Goal: Task Accomplishment & Management: Manage account settings

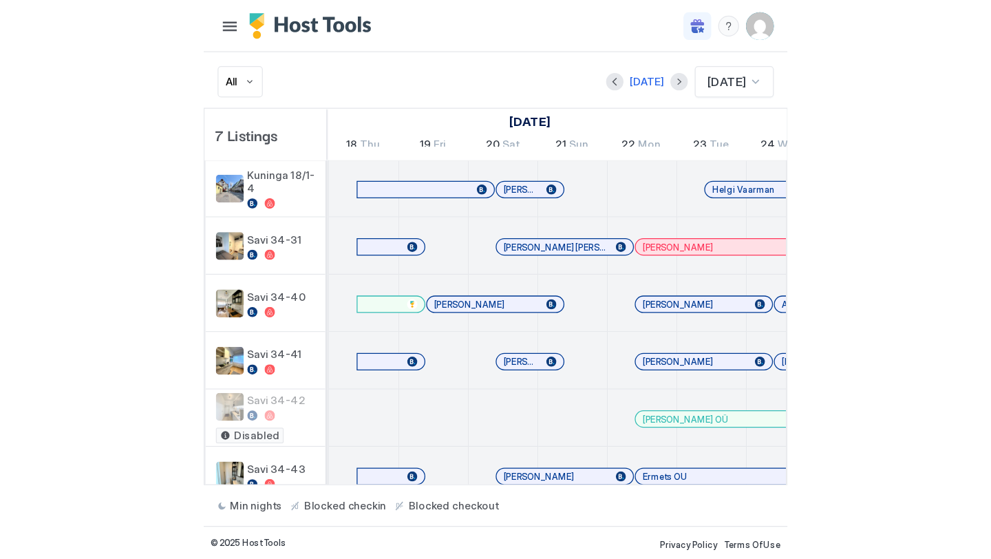
scroll to position [0, 765]
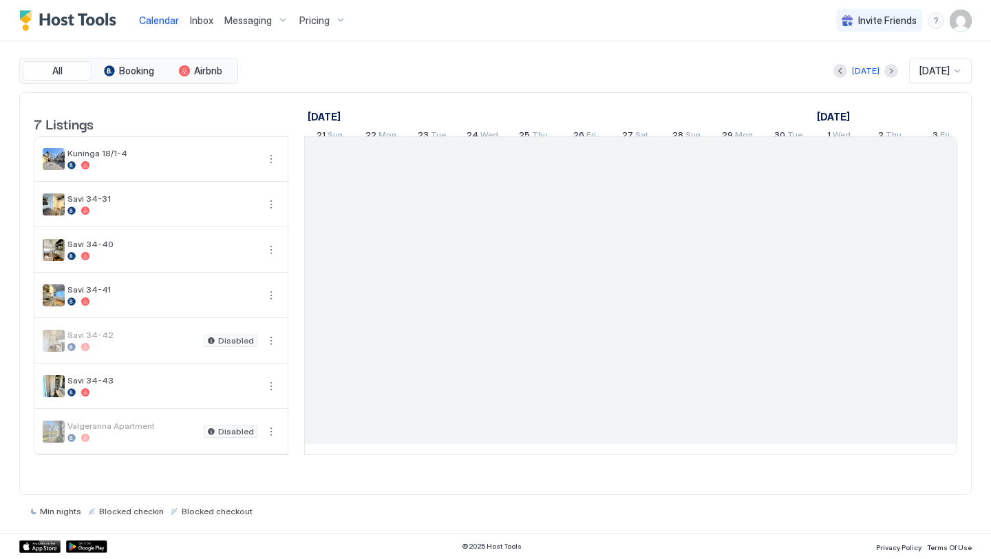
scroll to position [0, 765]
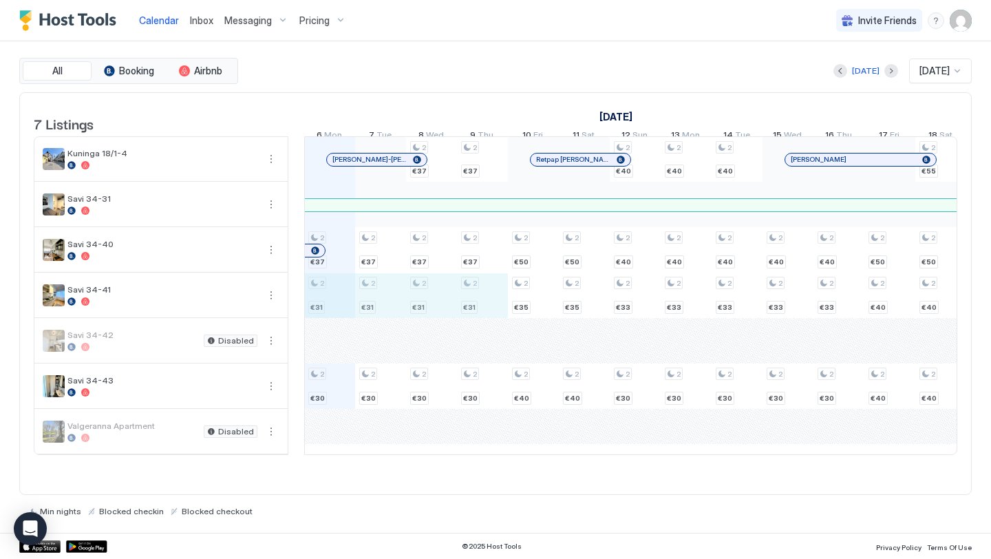
drag, startPoint x: 349, startPoint y: 305, endPoint x: 485, endPoint y: 291, distance: 137.0
click at [485, 291] on div "2 €37 2 €31 2 €30 2 €37 2 €31 2 €30 2 €37 2 €37 2 €31 2 €30 2 €37 2 €37 2 €31 2…" at bounding box center [890, 295] width 2700 height 317
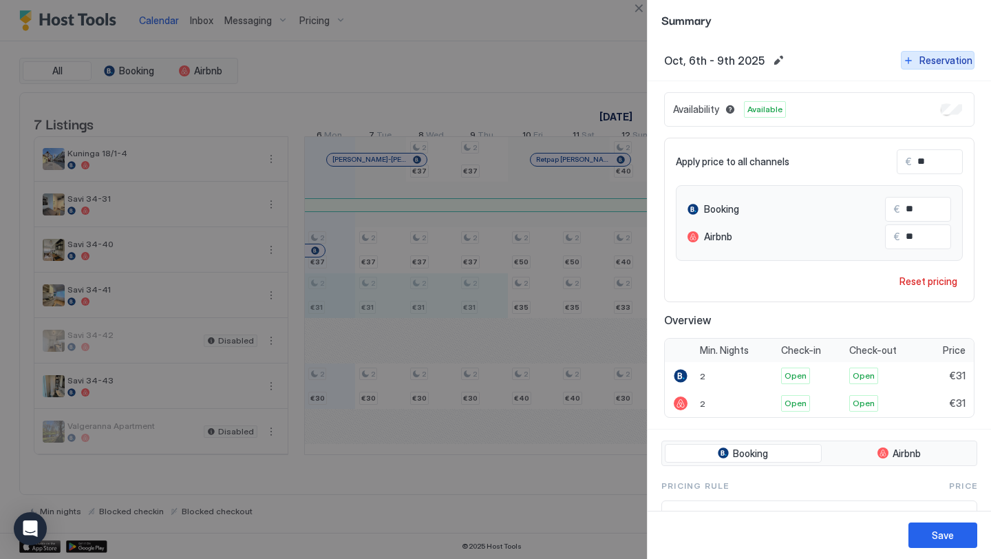
click at [933, 57] on div "Reservation" at bounding box center [946, 60] width 53 height 14
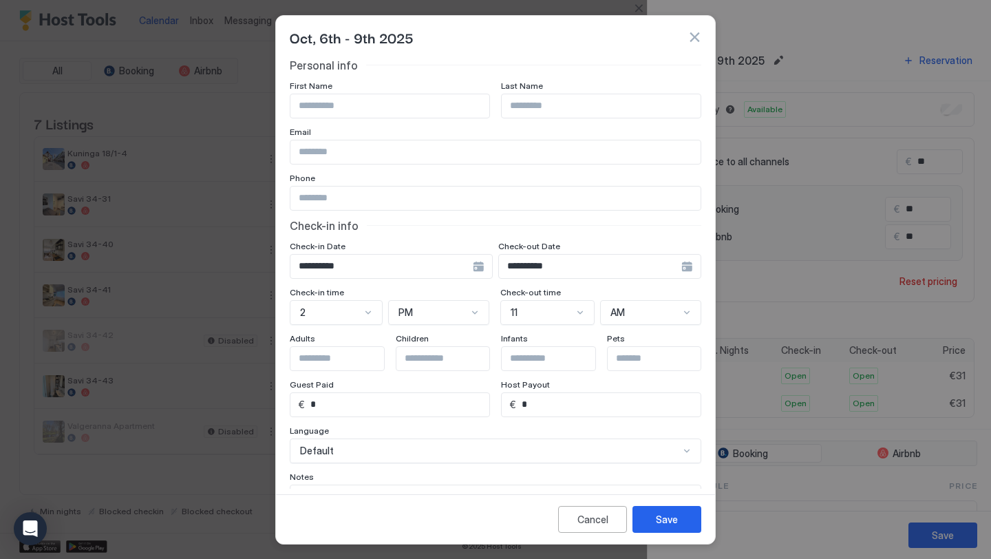
click at [695, 34] on button "button" at bounding box center [695, 37] width 14 height 14
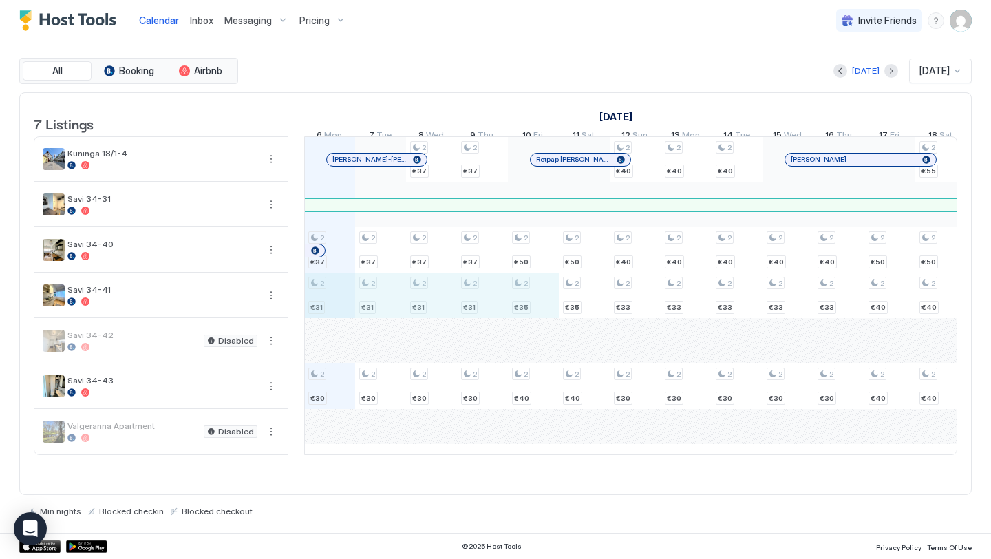
drag, startPoint x: 321, startPoint y: 308, endPoint x: 522, endPoint y: 308, distance: 201.0
click at [522, 308] on div "2 €37 2 €31 2 €30 2 €37 2 €31 2 €30 2 €37 2 €37 2 €31 2 €30 2 €37 2 €37 2 €31 2…" at bounding box center [890, 295] width 2700 height 317
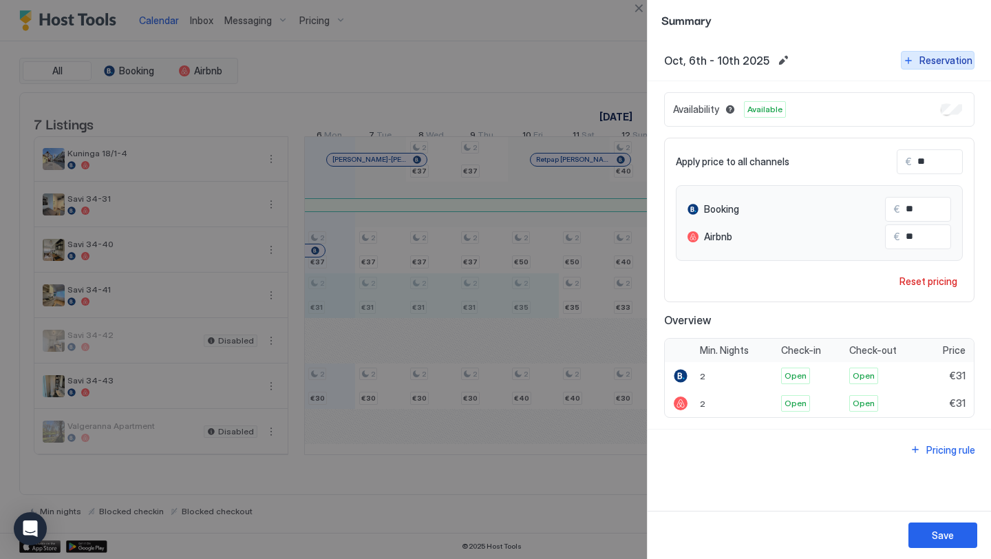
click at [940, 57] on div "Reservation" at bounding box center [946, 60] width 53 height 14
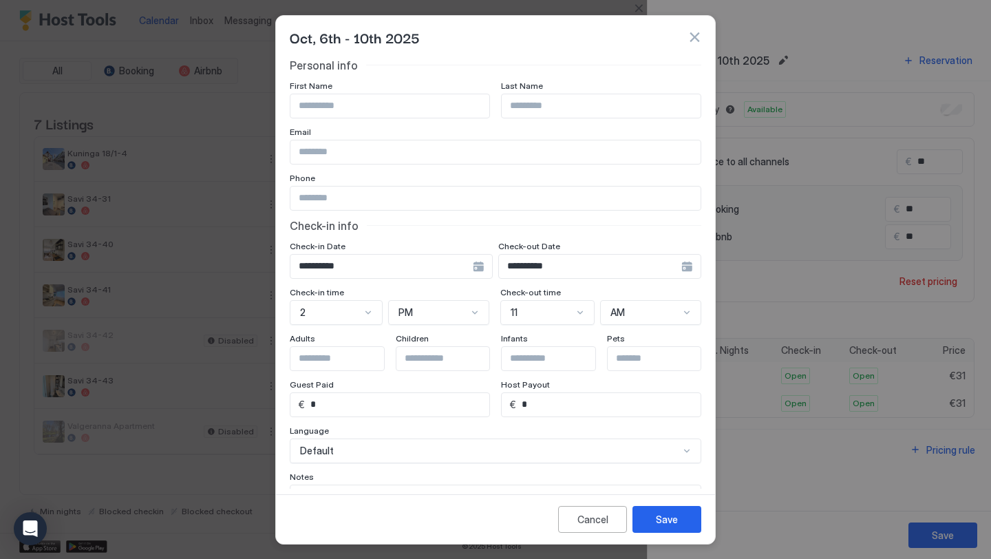
click at [463, 108] on input "Input Field" at bounding box center [389, 105] width 199 height 23
type input "********"
click at [660, 518] on div "Save" at bounding box center [667, 519] width 22 height 14
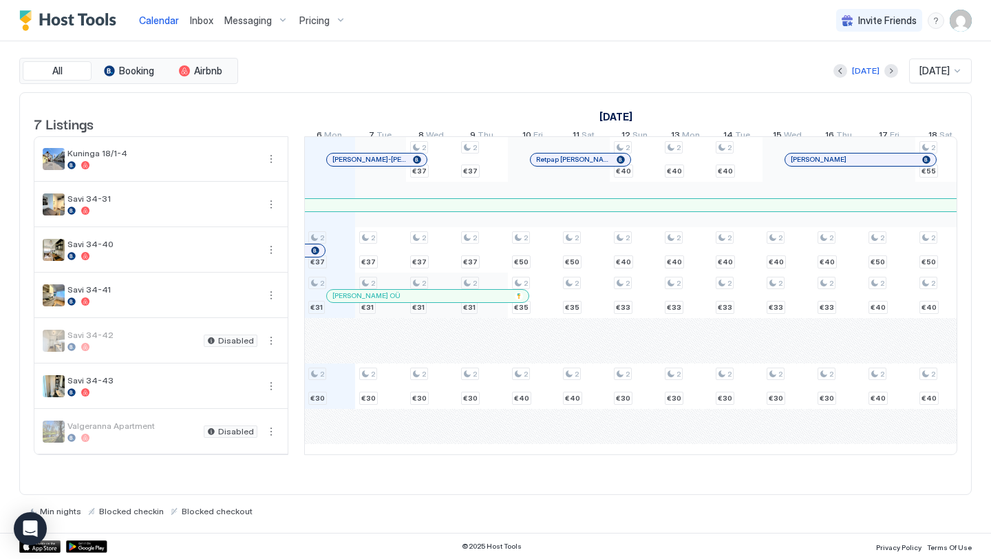
click at [469, 56] on div "All Booking Airbnb Today Oct 2025 7 Listings September 2025 October 2025 Novemb…" at bounding box center [495, 286] width 953 height 491
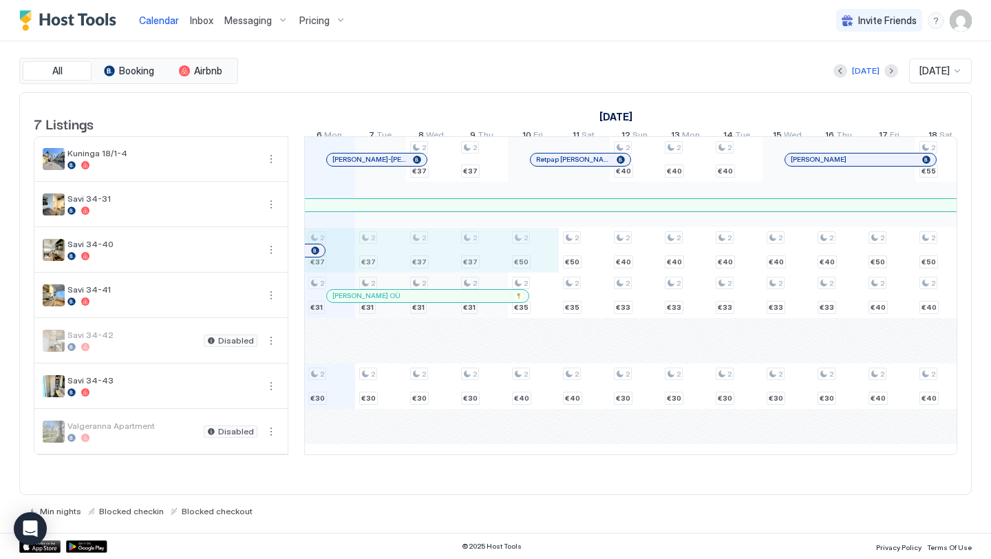
drag, startPoint x: 338, startPoint y: 264, endPoint x: 517, endPoint y: 260, distance: 179.0
click at [517, 260] on div "2 €37 2 €31 2 €30 2 €37 2 €31 2 €30 2 €37 2 €37 2 €31 2 €30 2 €37 2 €37 2 €31 2…" at bounding box center [890, 295] width 2700 height 317
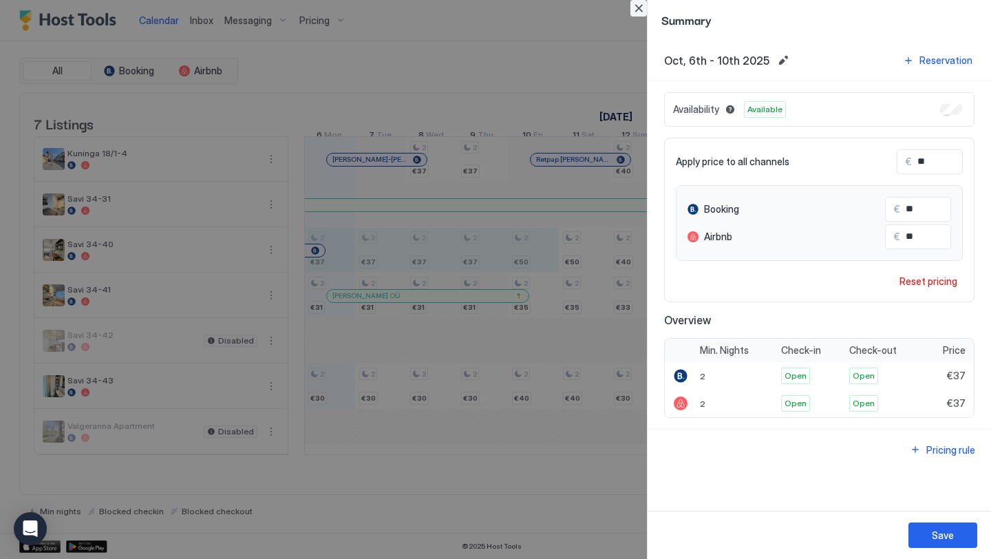
click at [635, 9] on button "Close" at bounding box center [639, 8] width 17 height 17
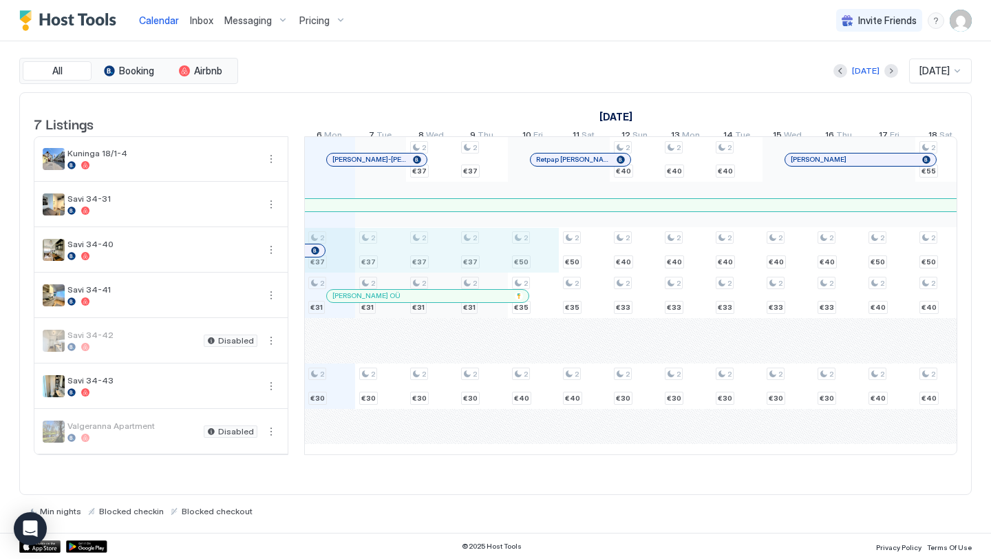
drag, startPoint x: 340, startPoint y: 276, endPoint x: 542, endPoint y: 277, distance: 201.7
click at [542, 277] on div "2 €37 2 €31 2 €30 2 €37 2 €31 2 €30 2 €37 2 €37 2 €31 2 €30 2 €37 2 €37 2 €31 2…" at bounding box center [890, 295] width 2700 height 317
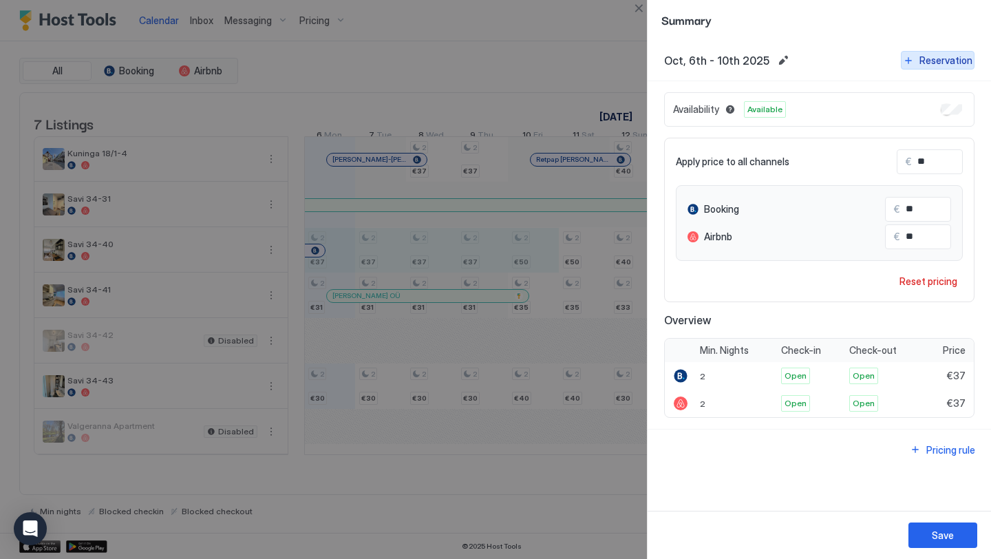
click at [940, 51] on button "Reservation" at bounding box center [938, 60] width 74 height 19
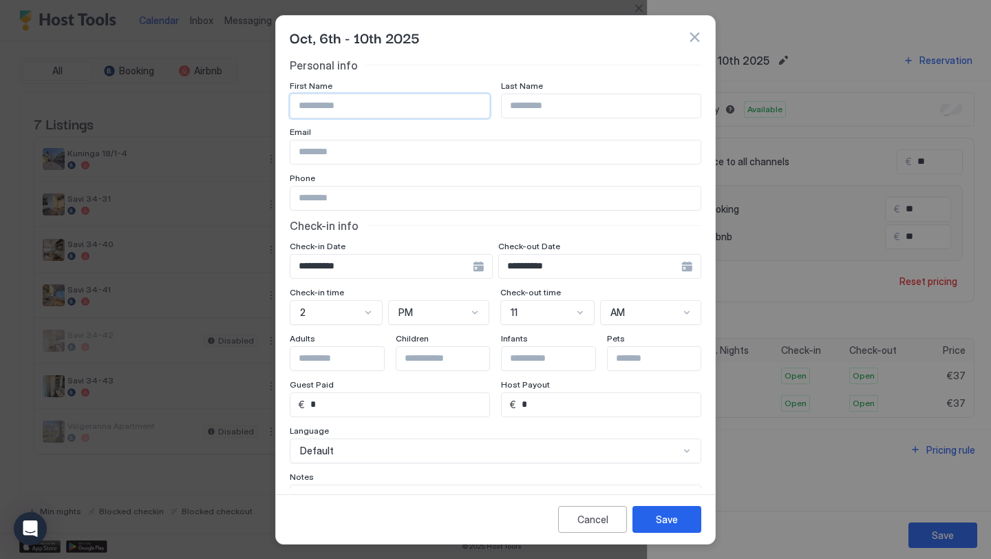
click at [400, 103] on input "Input Field" at bounding box center [389, 105] width 199 height 23
type input "*"
type input "*********"
click at [675, 508] on button "Save" at bounding box center [667, 519] width 69 height 27
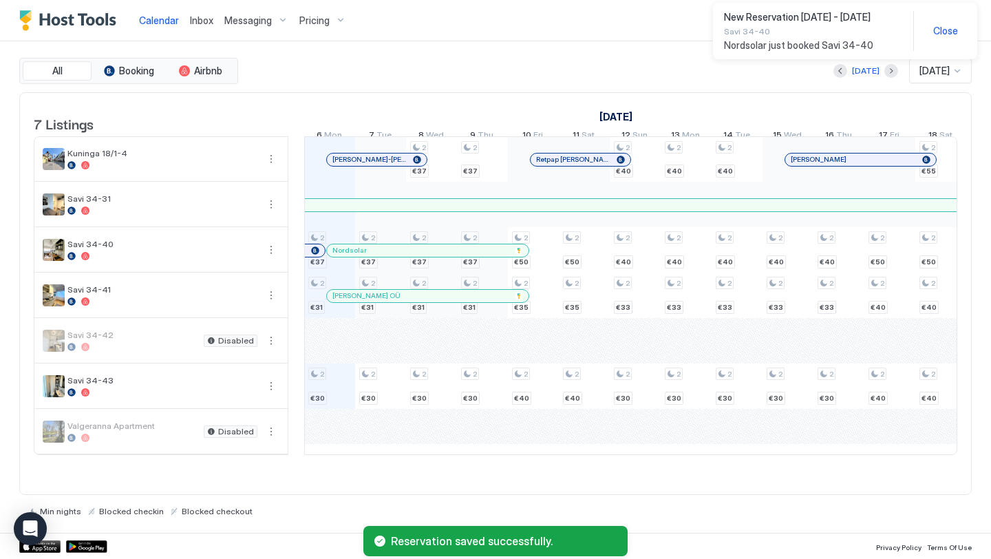
click at [337, 398] on div "2 €37 2 €31 2 €30 2 €37 2 €31 2 €30 2 €37 2 €37 2 €31 2 €30 2 €37 2 €37 2 €31 2…" at bounding box center [890, 295] width 2700 height 317
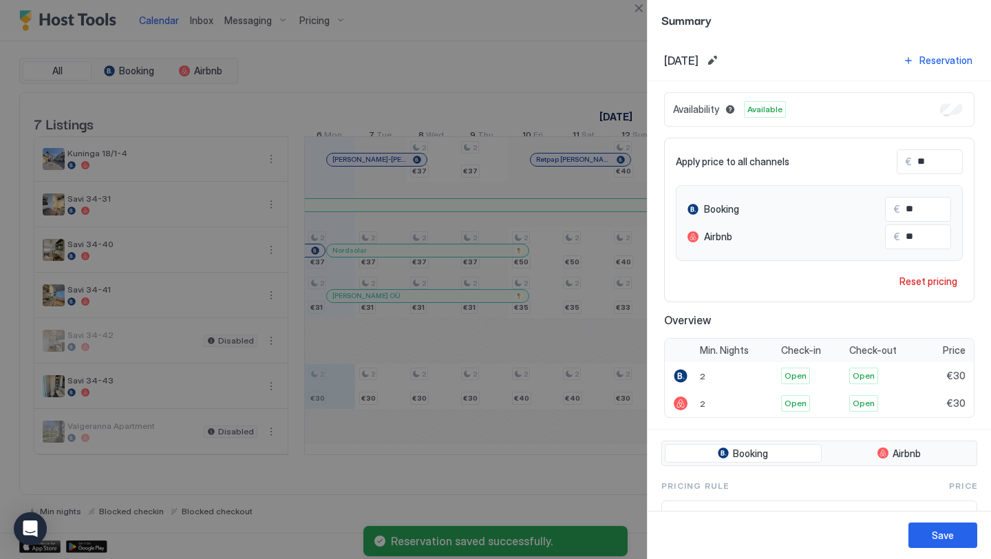
click at [337, 398] on div at bounding box center [495, 279] width 991 height 559
click at [643, 7] on button "Close" at bounding box center [639, 8] width 17 height 17
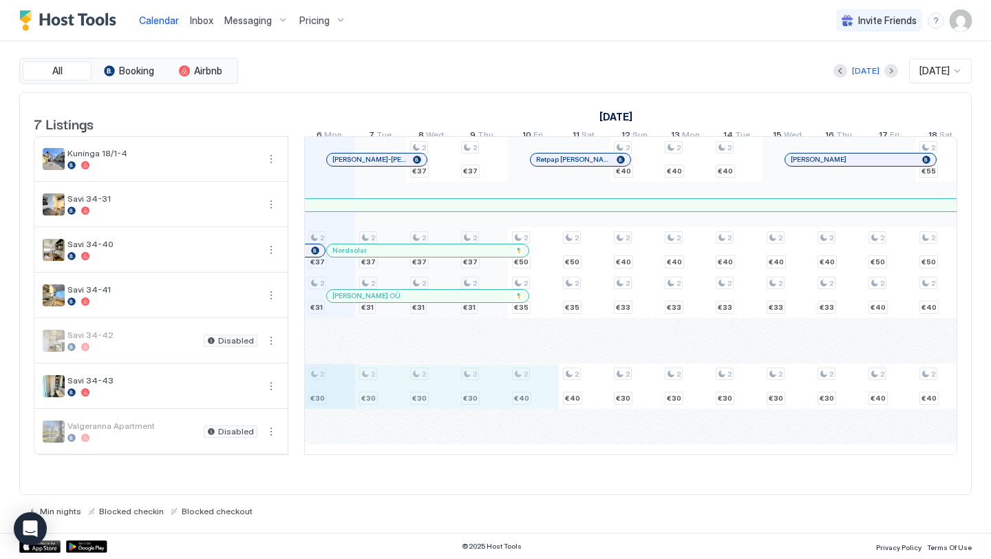
drag, startPoint x: 339, startPoint y: 390, endPoint x: 509, endPoint y: 392, distance: 170.0
click at [509, 392] on div "2 €37 2 €31 2 €30 2 €37 2 €31 2 €30 2 €37 2 €37 2 €31 2 €30 2 €37 2 €37 2 €31 2…" at bounding box center [890, 295] width 2700 height 317
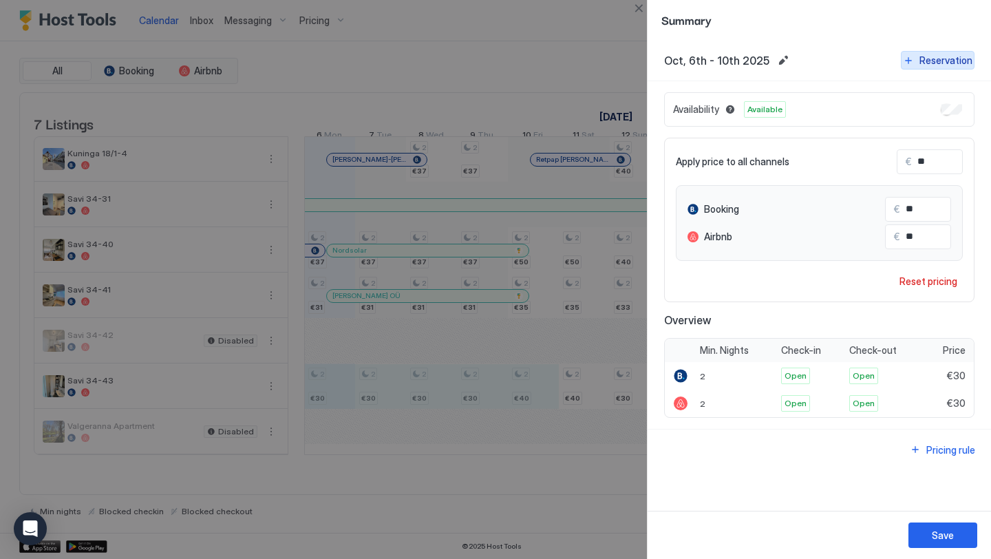
click at [943, 58] on div "Reservation" at bounding box center [946, 60] width 53 height 14
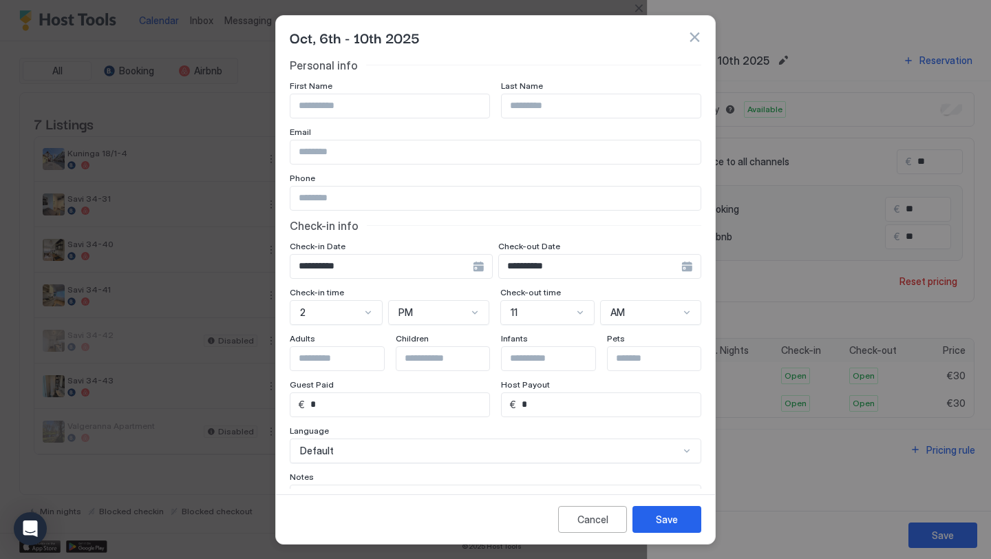
click at [417, 115] on input "Input Field" at bounding box center [389, 105] width 199 height 23
type input "*********"
click at [668, 527] on button "Save" at bounding box center [667, 519] width 69 height 27
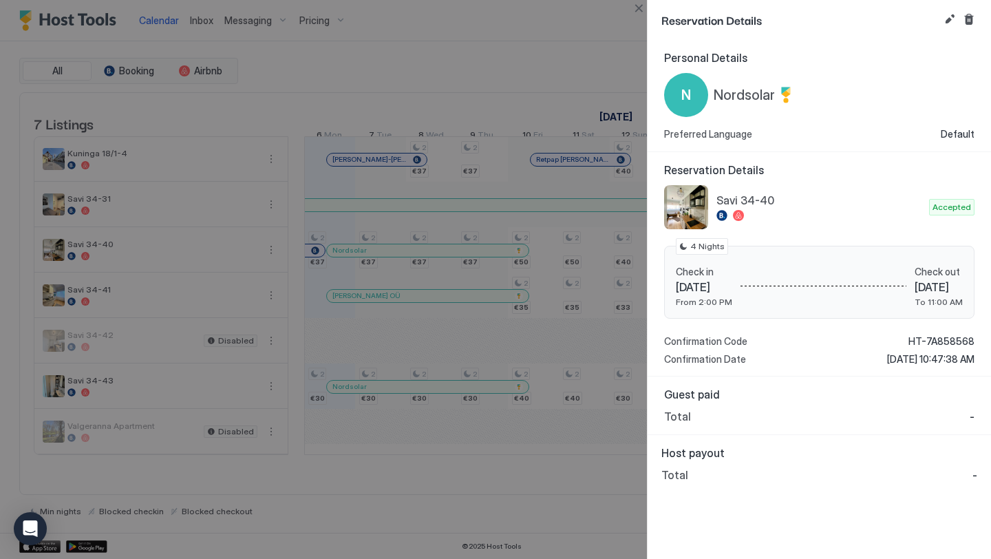
click at [609, 41] on div at bounding box center [495, 279] width 991 height 559
click at [637, 8] on button "Close" at bounding box center [639, 8] width 17 height 17
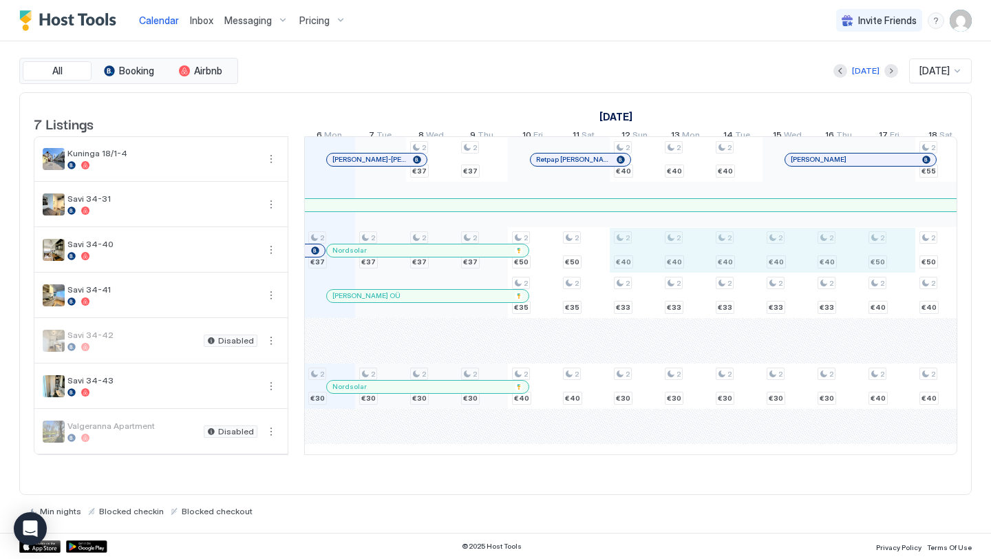
drag, startPoint x: 635, startPoint y: 274, endPoint x: 869, endPoint y: 265, distance: 234.9
click at [869, 265] on div "2 €37 2 €30 2 €37 2 €30 2 €37 2 €37 2 €30 2 €37 2 €37 2 €30 2 €50 2 €35 2 €40 2…" at bounding box center [890, 295] width 2700 height 317
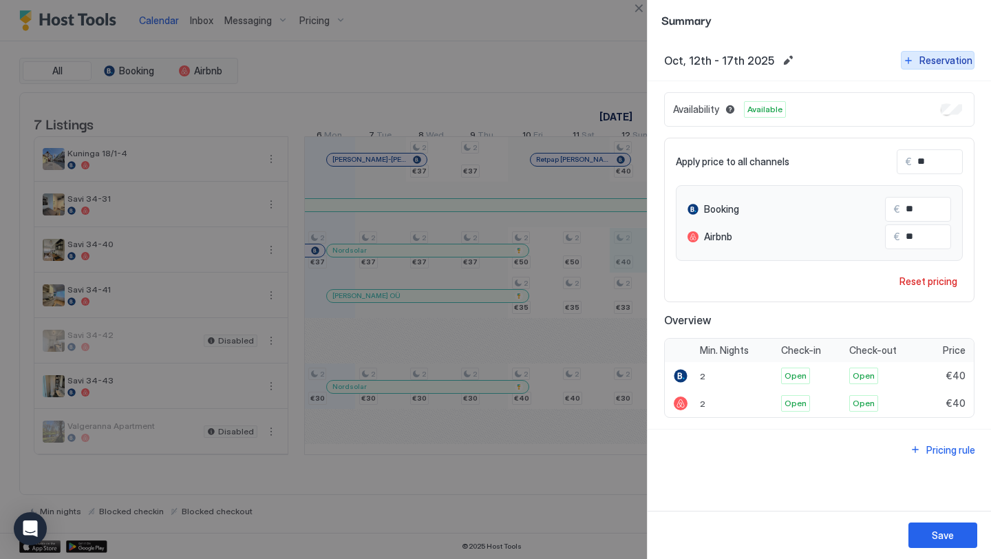
click at [945, 61] on div "Reservation" at bounding box center [946, 60] width 53 height 14
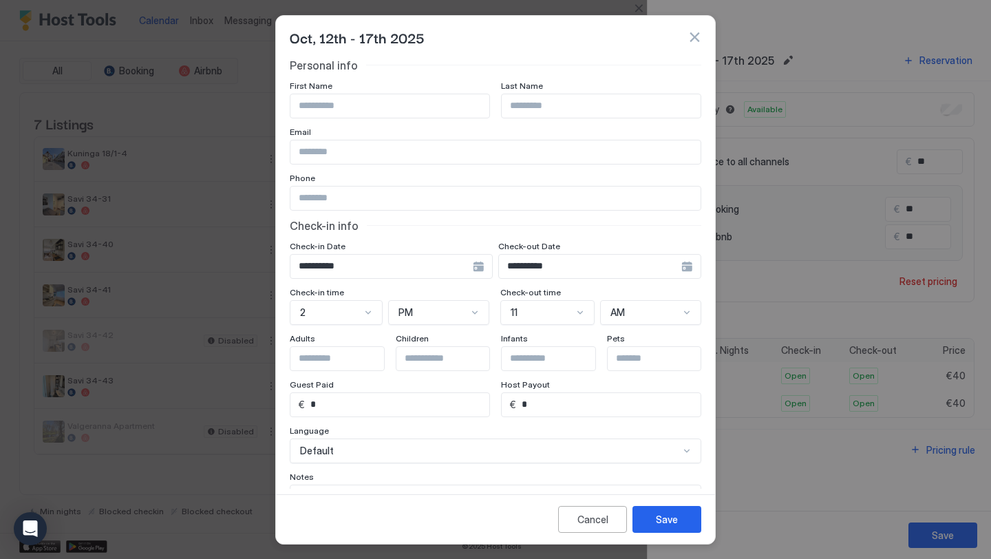
click at [416, 109] on input "Input Field" at bounding box center [389, 105] width 199 height 23
type input "*********"
click at [655, 523] on button "Save" at bounding box center [667, 519] width 69 height 27
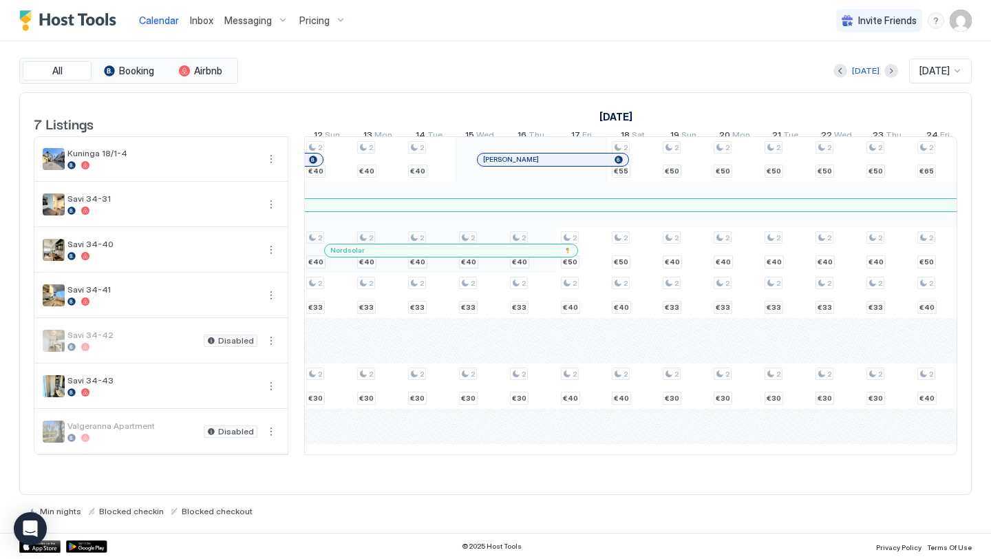
scroll to position [0, 0]
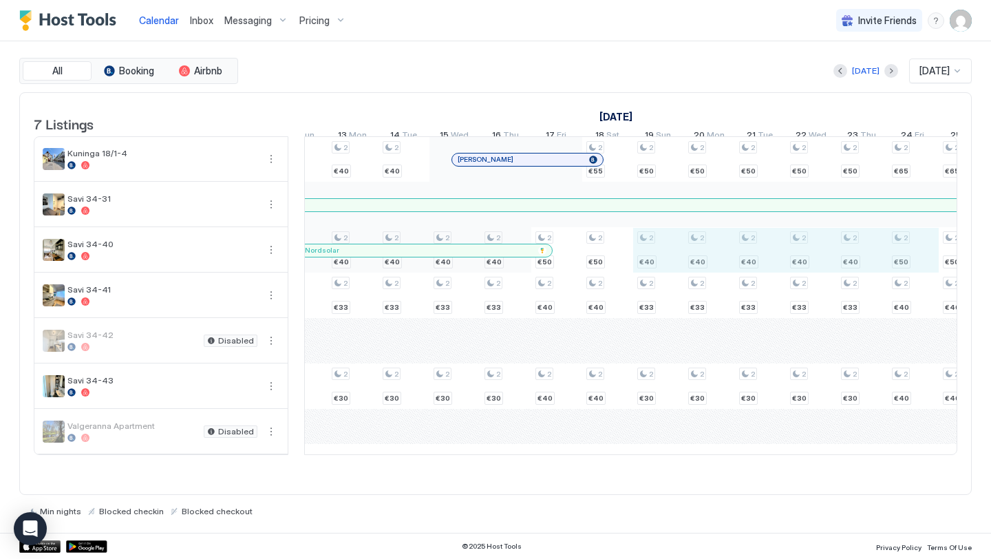
drag, startPoint x: 669, startPoint y: 264, endPoint x: 904, endPoint y: 252, distance: 235.0
click at [904, 252] on div "2 €37 2 €30 2 €37 2 €30 2 €37 2 €37 2 €30 2 €37 2 €37 2 €30 2 €50 2 €35 2 €40 2…" at bounding box center [557, 295] width 2700 height 317
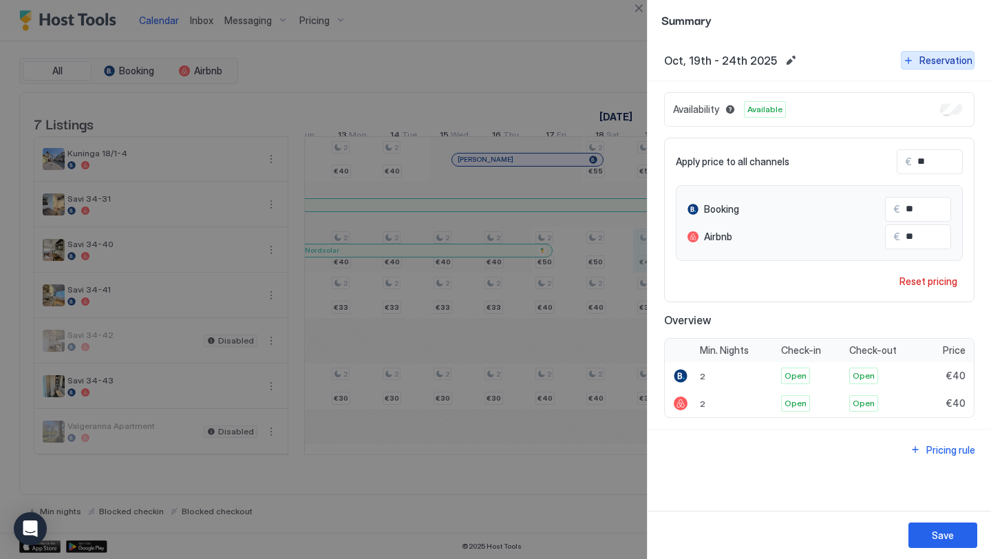
click at [940, 63] on div "Reservation" at bounding box center [946, 60] width 53 height 14
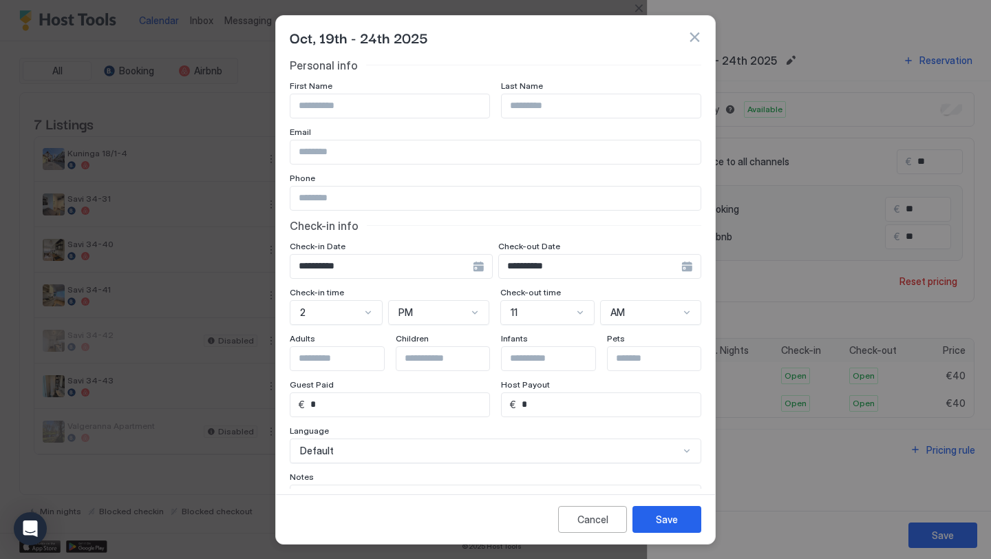
click at [359, 112] on input "Input Field" at bounding box center [389, 105] width 199 height 23
type input "*********"
click at [676, 515] on div "Save" at bounding box center [667, 519] width 22 height 14
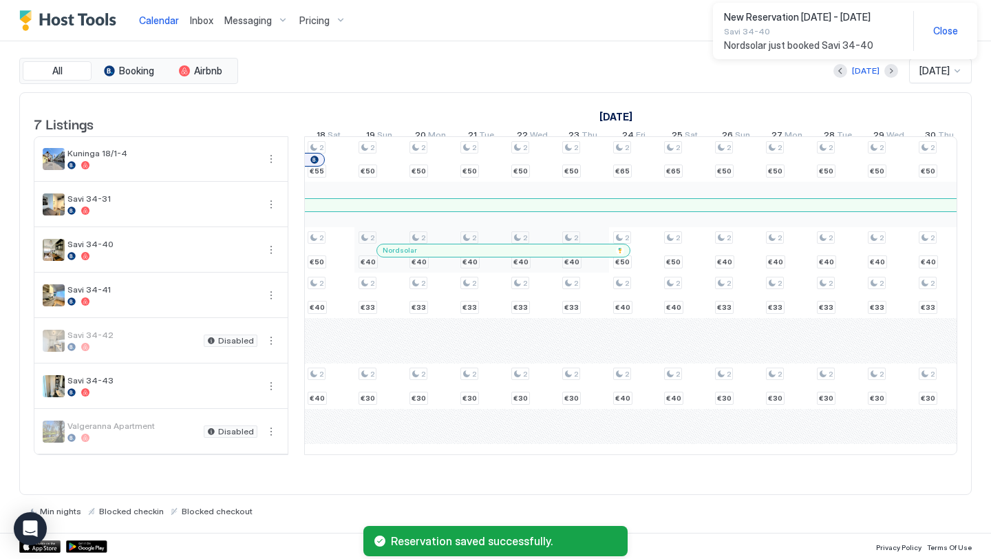
scroll to position [0, 1406]
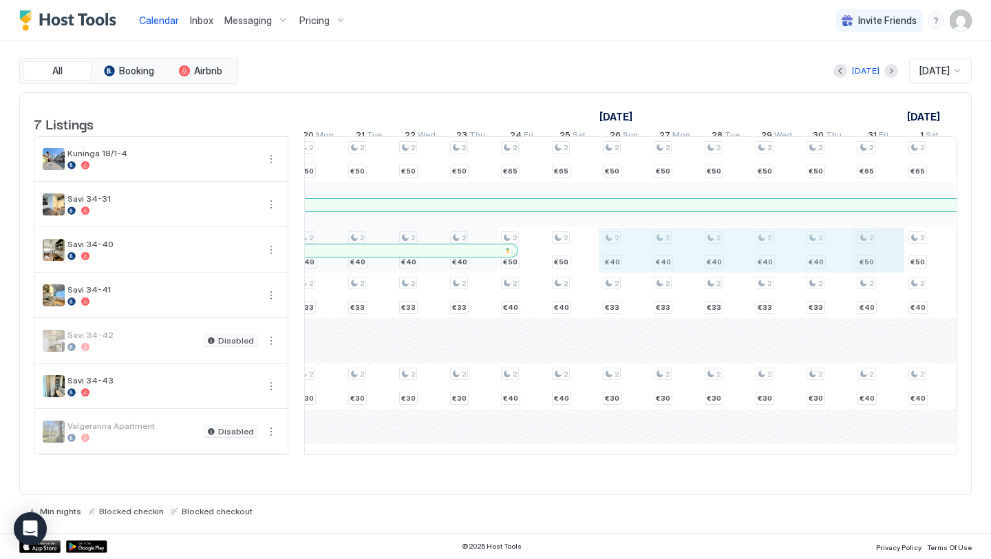
drag, startPoint x: 637, startPoint y: 257, endPoint x: 855, endPoint y: 258, distance: 218.2
click at [859, 260] on div "2 €37 2 €30 2 €37 2 €30 2 €37 2 €37 2 €30 2 €37 2 €37 2 €30 2 €50 2 €35 2 €40 2…" at bounding box center [166, 295] width 2700 height 317
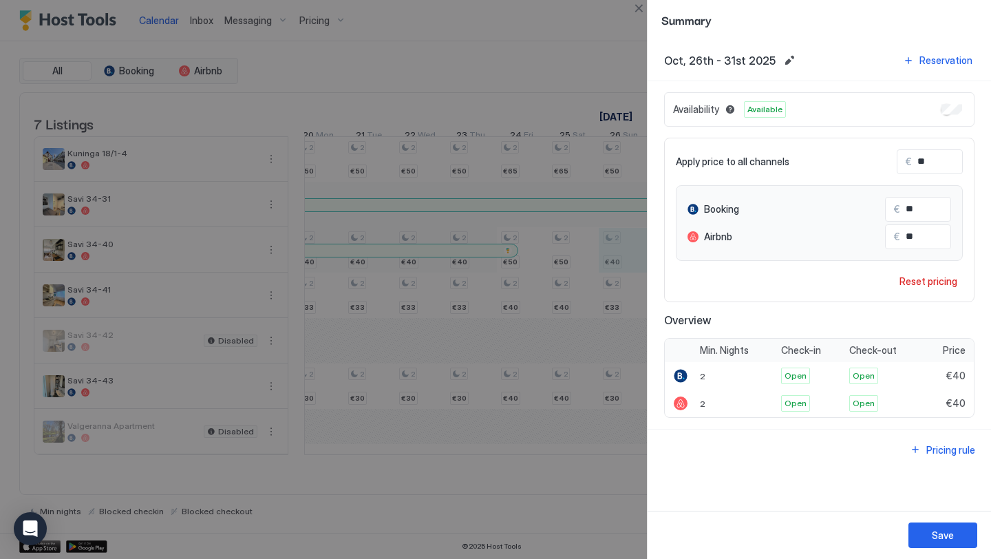
click at [935, 156] on input "**" at bounding box center [967, 161] width 110 height 23
click at [938, 65] on div "Reservation" at bounding box center [946, 60] width 53 height 14
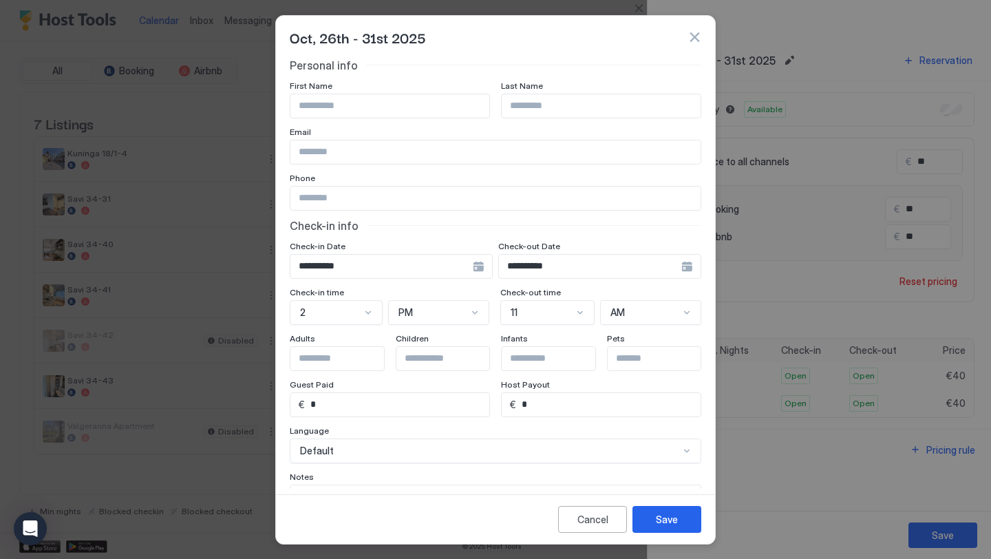
click at [375, 98] on input "Input Field" at bounding box center [389, 105] width 199 height 23
type input "*********"
click at [668, 511] on button "Save" at bounding box center [667, 519] width 69 height 27
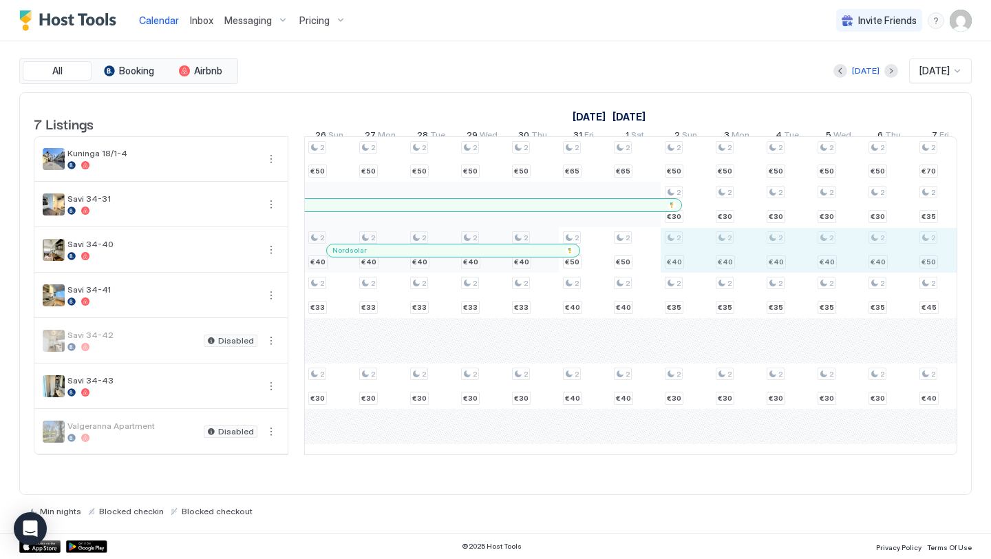
drag, startPoint x: 698, startPoint y: 279, endPoint x: 921, endPoint y: 239, distance: 226.6
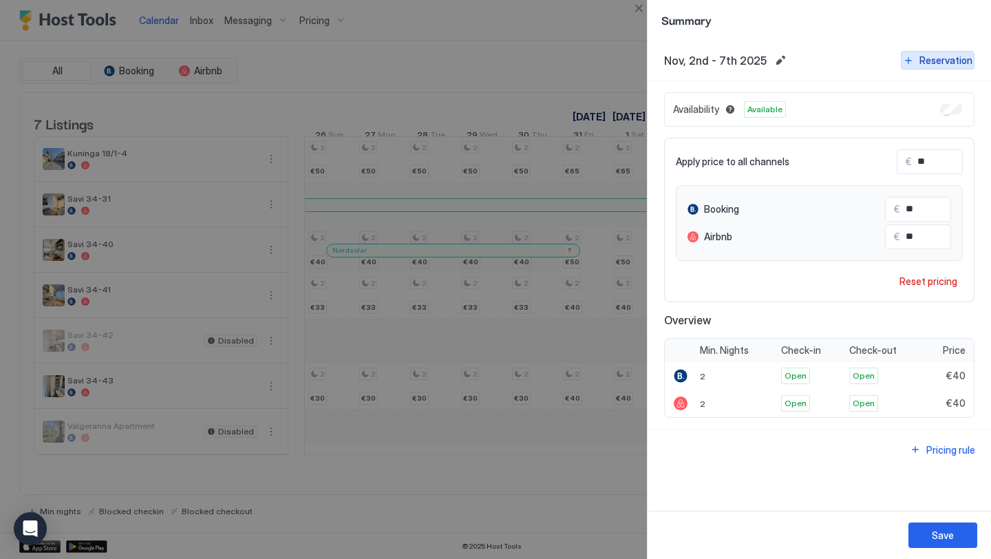
click at [941, 63] on div "Reservation" at bounding box center [946, 60] width 53 height 14
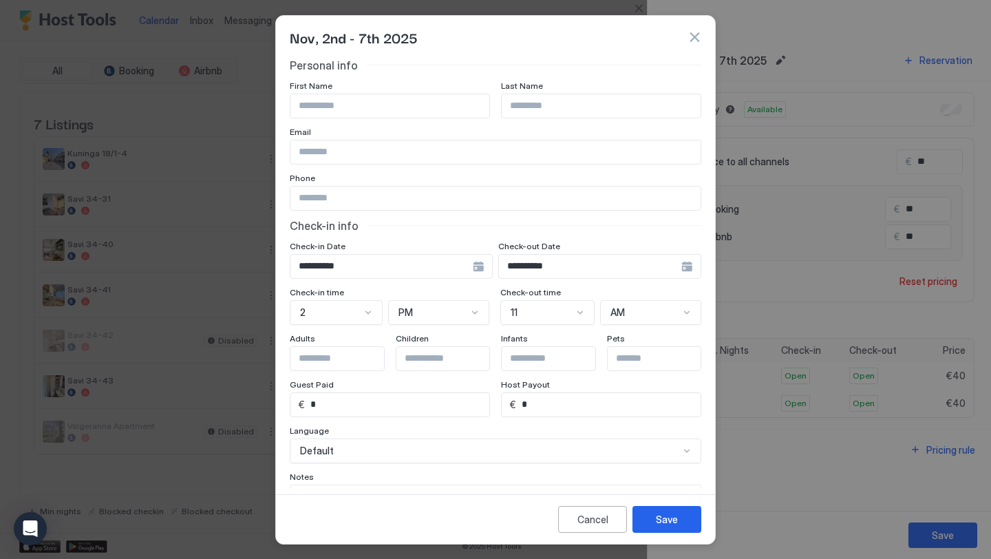
click at [366, 112] on input "Input Field" at bounding box center [389, 105] width 199 height 23
type input "*********"
click at [692, 516] on button "Save" at bounding box center [667, 519] width 69 height 27
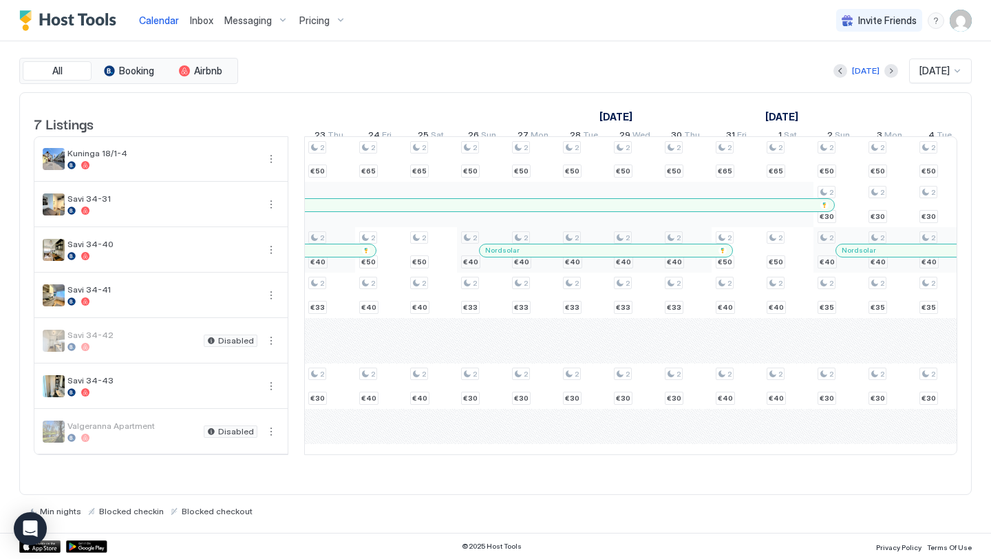
scroll to position [0, 1507]
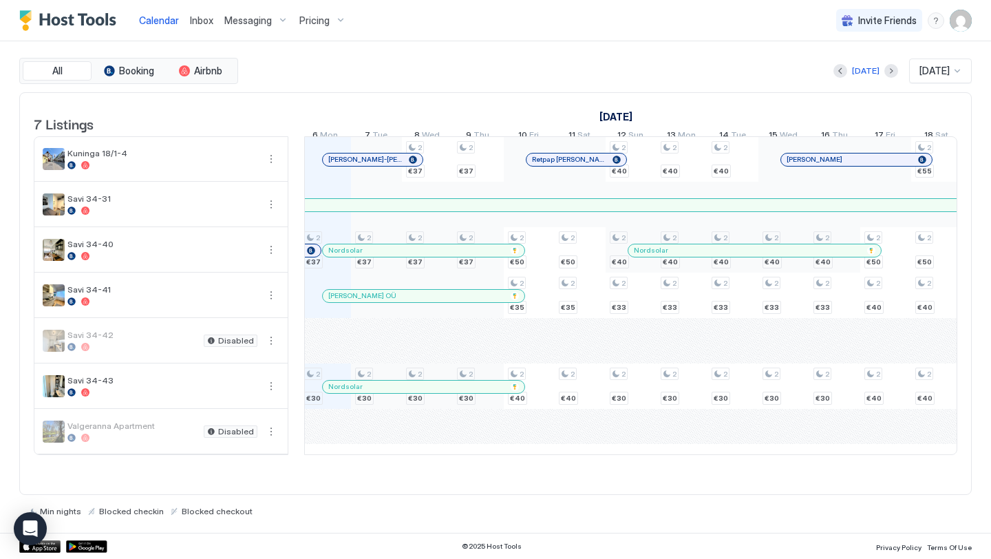
click at [448, 391] on div "Nordsolar" at bounding box center [416, 386] width 177 height 9
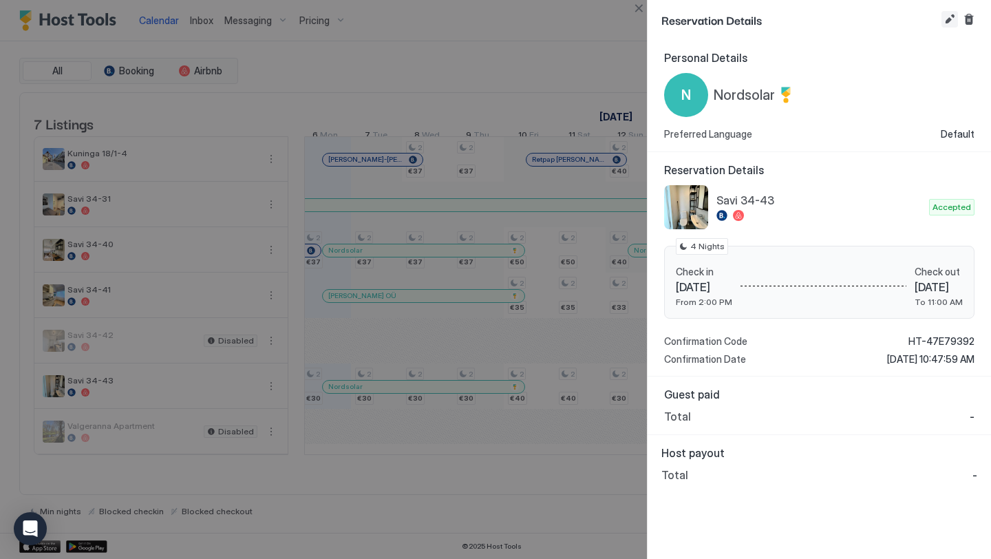
click at [943, 14] on button "Edit reservation" at bounding box center [950, 19] width 17 height 17
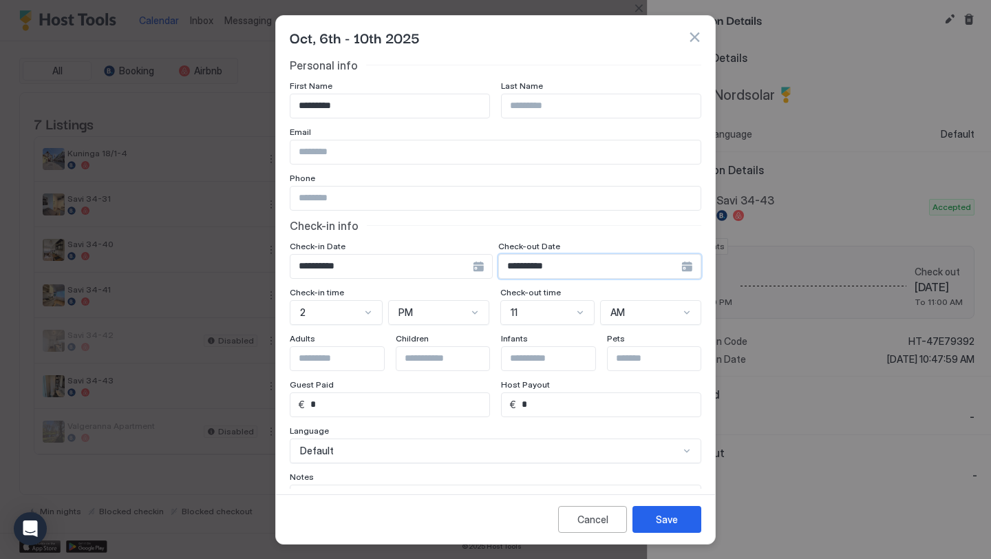
click at [522, 264] on input "**********" at bounding box center [590, 266] width 182 height 23
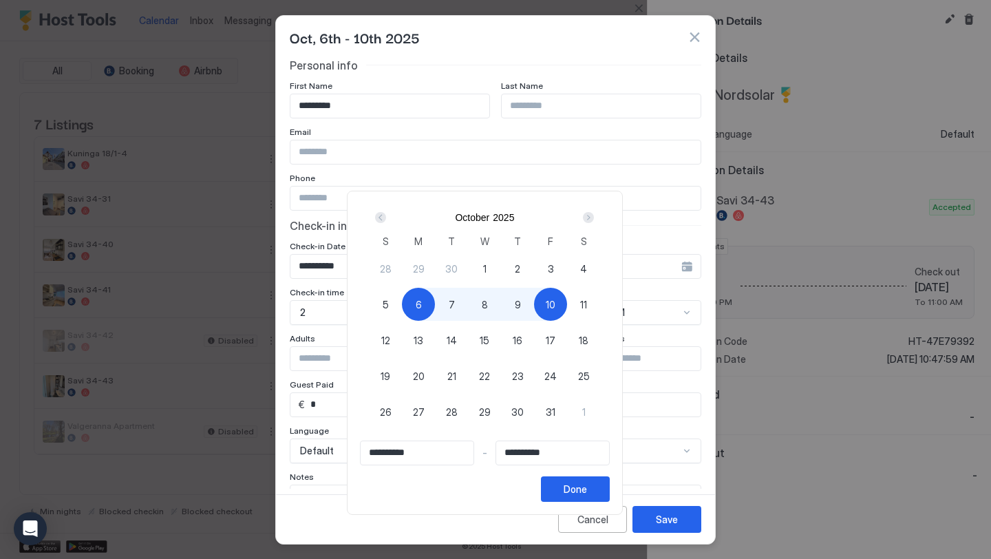
click at [421, 304] on div "6" at bounding box center [418, 304] width 33 height 33
click at [594, 213] on div "Next" at bounding box center [588, 217] width 11 height 11
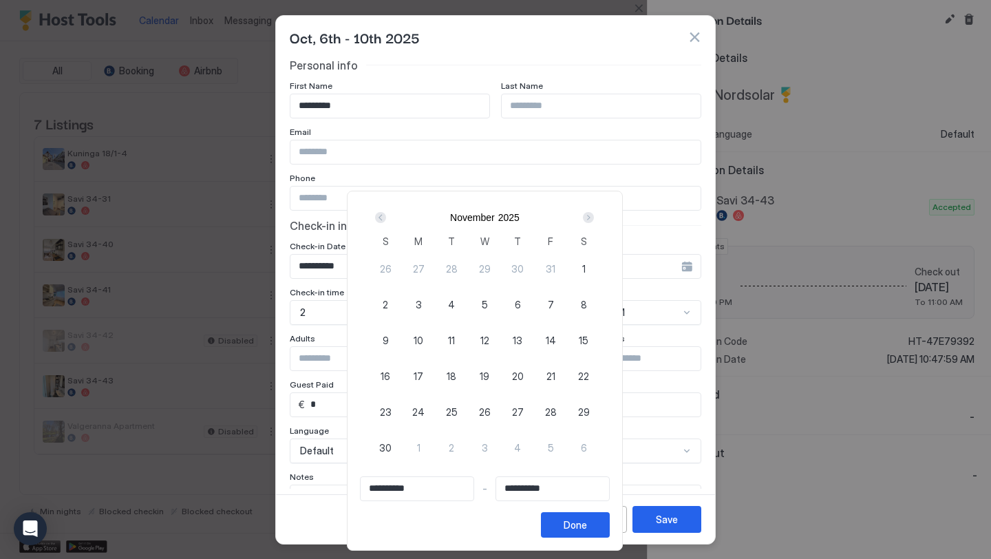
click at [553, 299] on div "7" at bounding box center [550, 304] width 33 height 33
type input "**********"
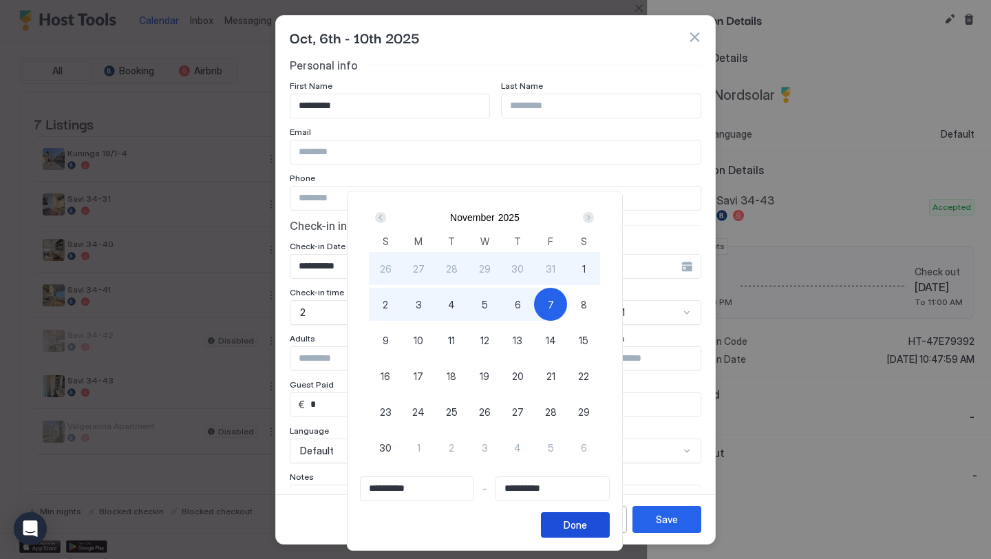
click at [587, 520] on div "Done" at bounding box center [575, 525] width 23 height 14
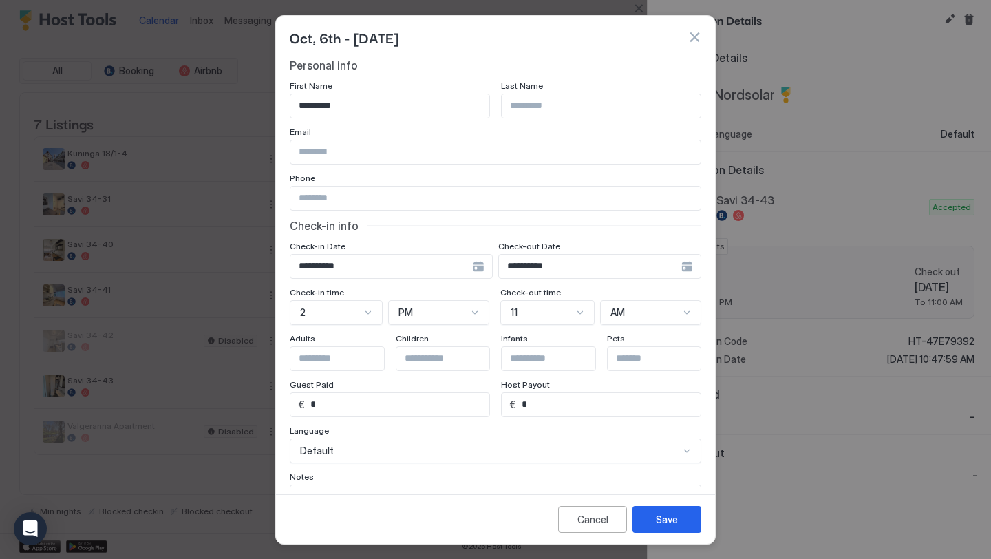
click at [675, 518] on div "Save" at bounding box center [667, 519] width 22 height 14
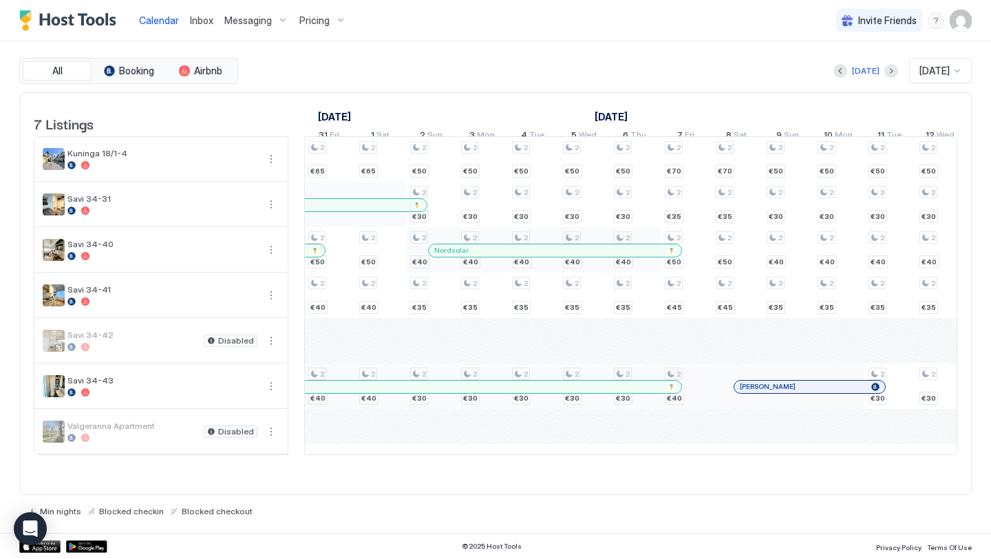
click at [687, 390] on div "2 €50 2 €35 2 €40 2 €40 2 €40 2 €33 2 €30 2 €40 2 €40 2 €33 2 €30 2 €40 2 €40 2…" at bounding box center [635, 295] width 2700 height 317
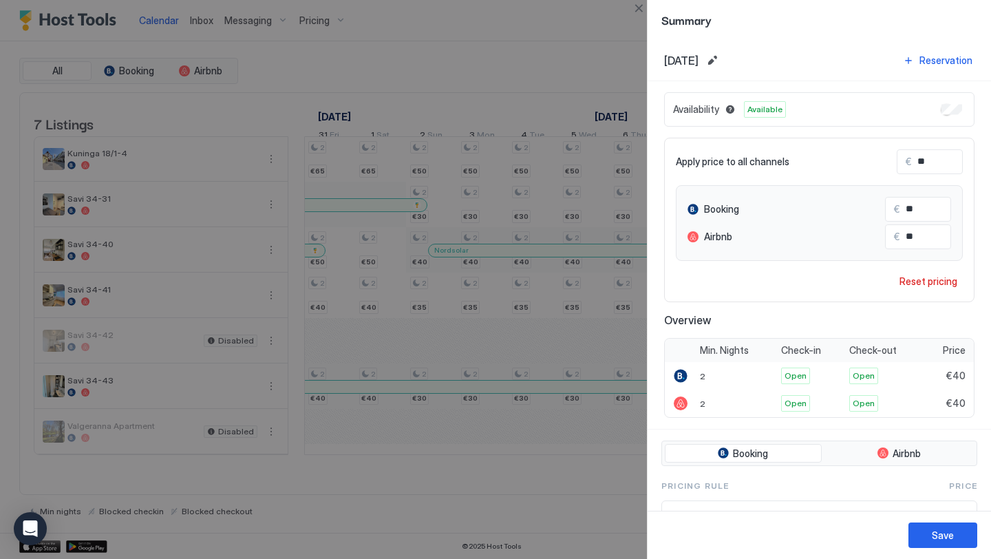
click at [926, 159] on input "**" at bounding box center [967, 161] width 110 height 23
type input "*"
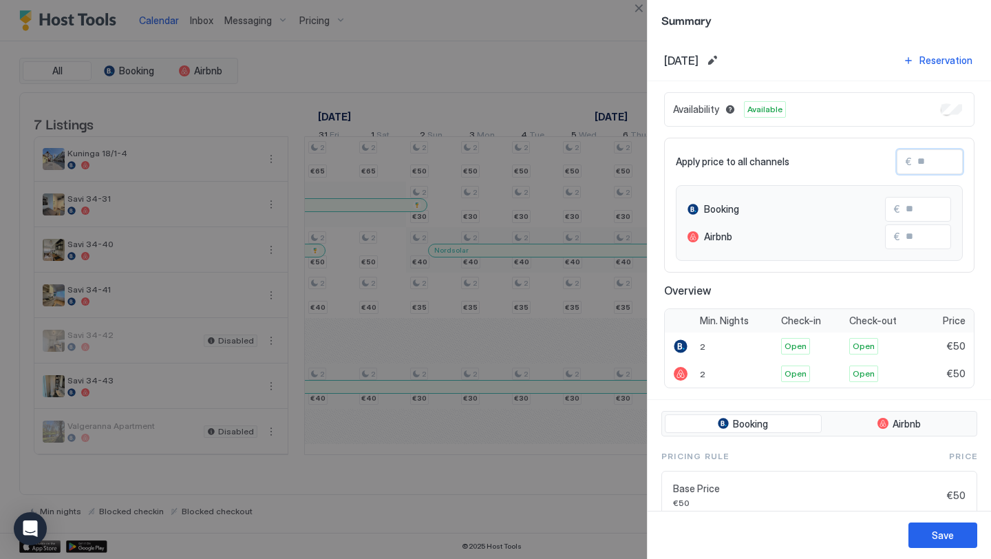
type input "*"
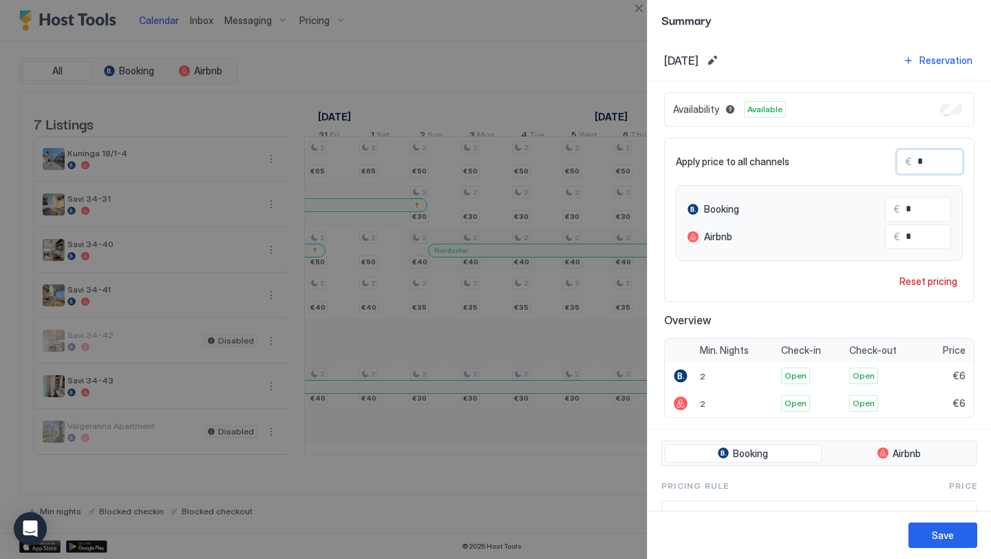
type input "**"
click at [962, 539] on button "Save" at bounding box center [943, 534] width 69 height 25
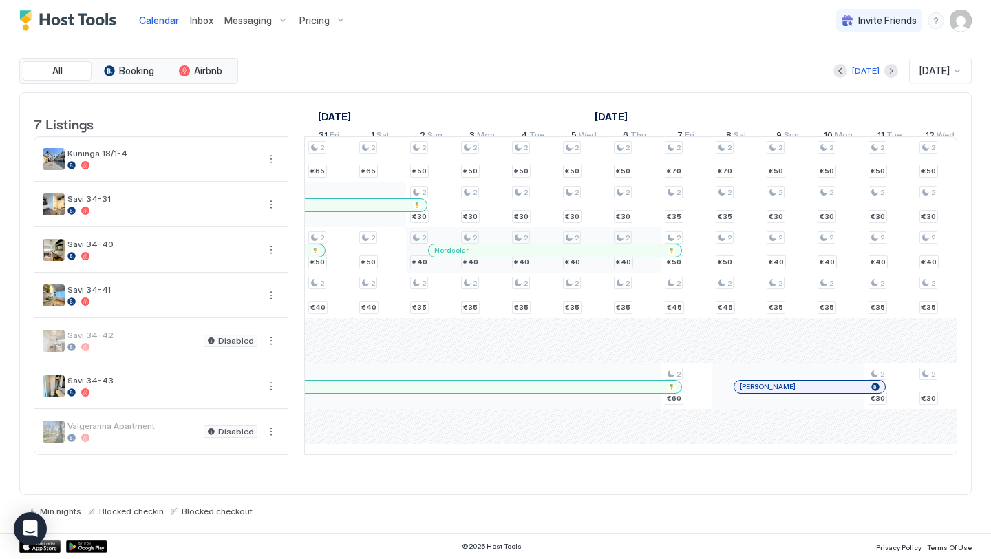
click at [323, 17] on span "Pricing" at bounding box center [314, 20] width 30 height 12
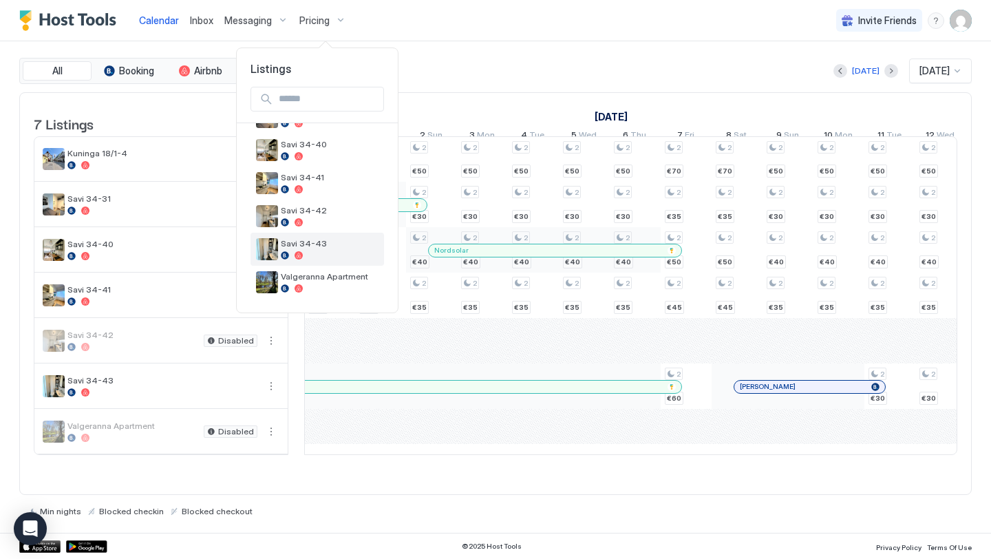
click at [304, 240] on span "Savi 34-43" at bounding box center [330, 243] width 98 height 10
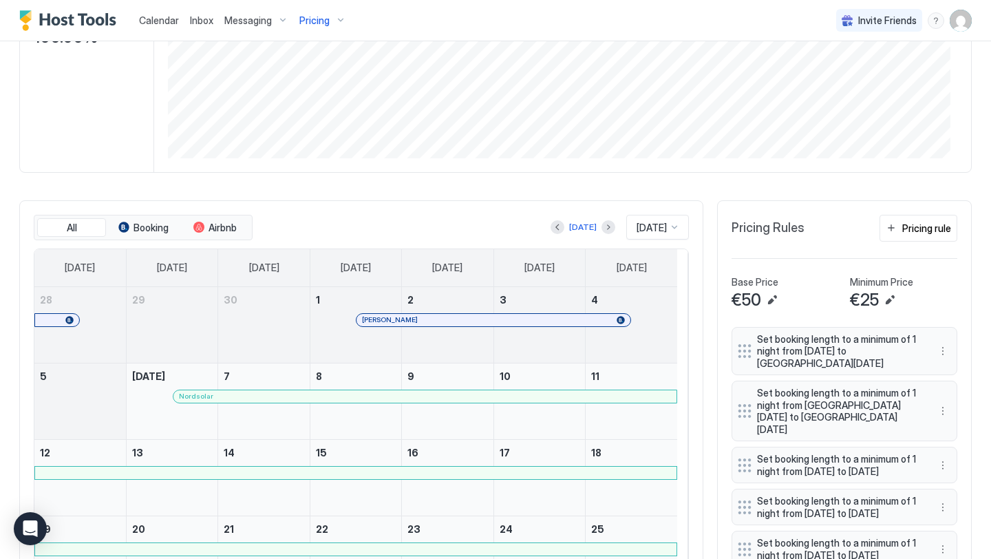
drag, startPoint x: 991, startPoint y: 101, endPoint x: 991, endPoint y: 194, distance: 93.6
click at [991, 194] on div "Calendar Inbox Messaging Pricing Invite Friends RS Home Pricing Savi 34-43 Sync…" at bounding box center [495, 279] width 991 height 559
click at [906, 242] on button "Pricing rule" at bounding box center [919, 228] width 78 height 27
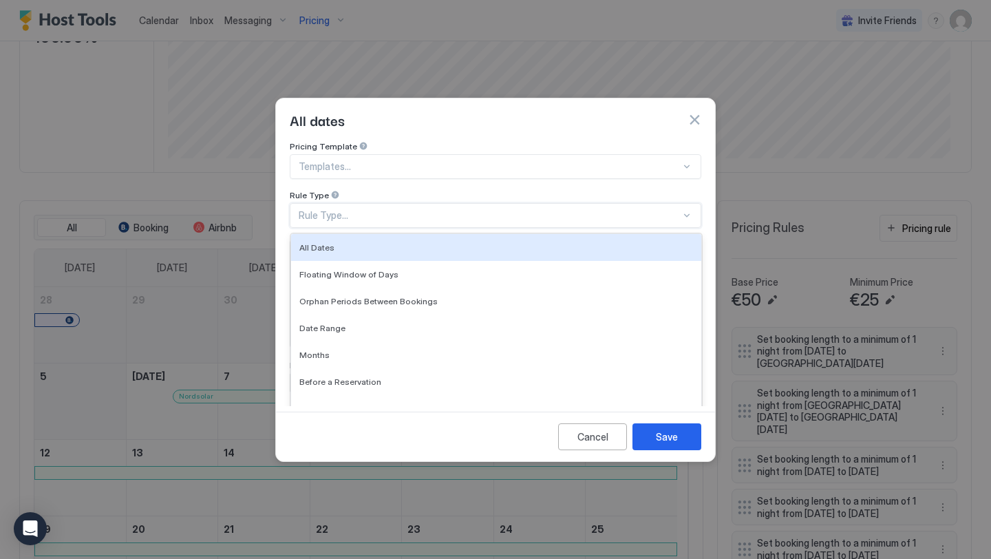
click at [413, 209] on div "Rule Type..." at bounding box center [490, 215] width 382 height 12
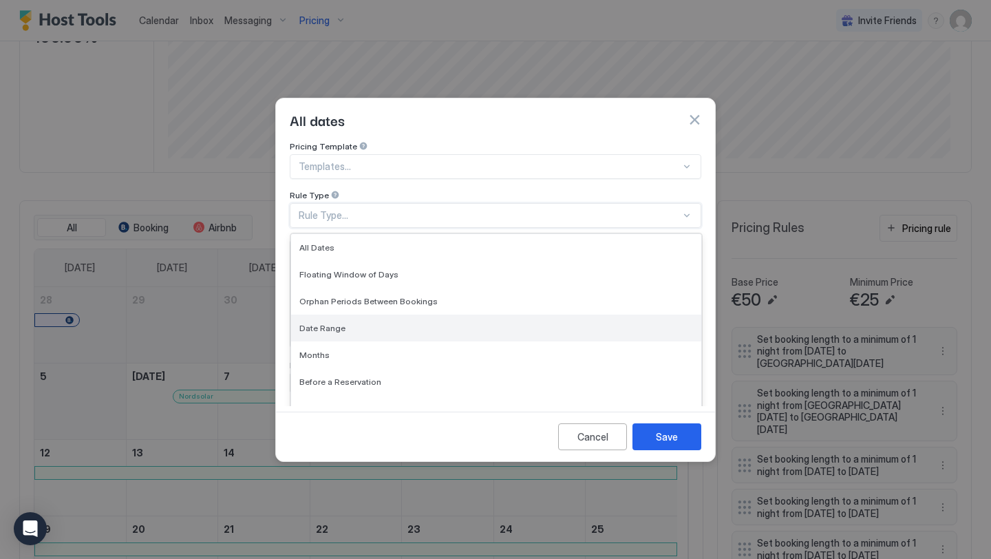
click at [358, 323] on div "Date Range" at bounding box center [496, 328] width 394 height 10
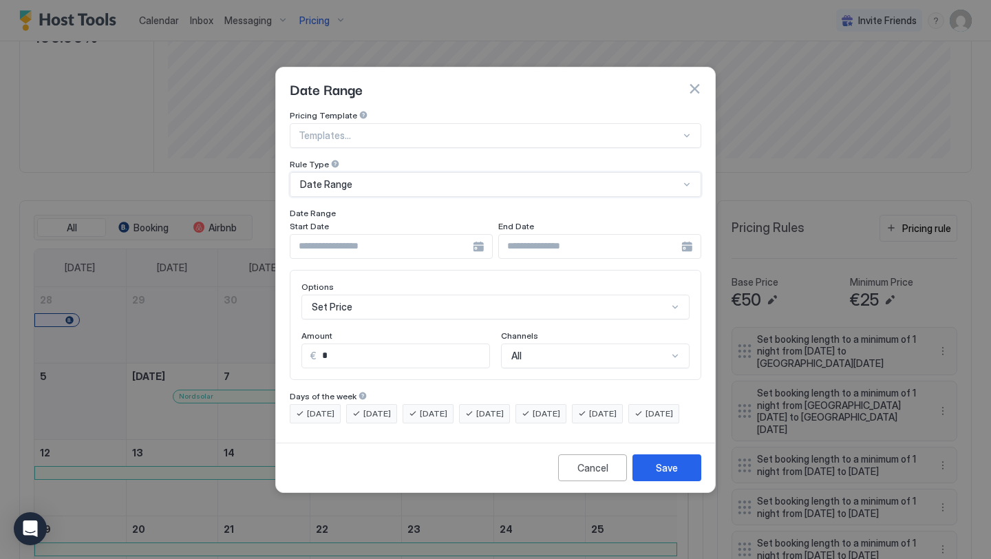
click at [483, 240] on div at bounding box center [391, 246] width 203 height 25
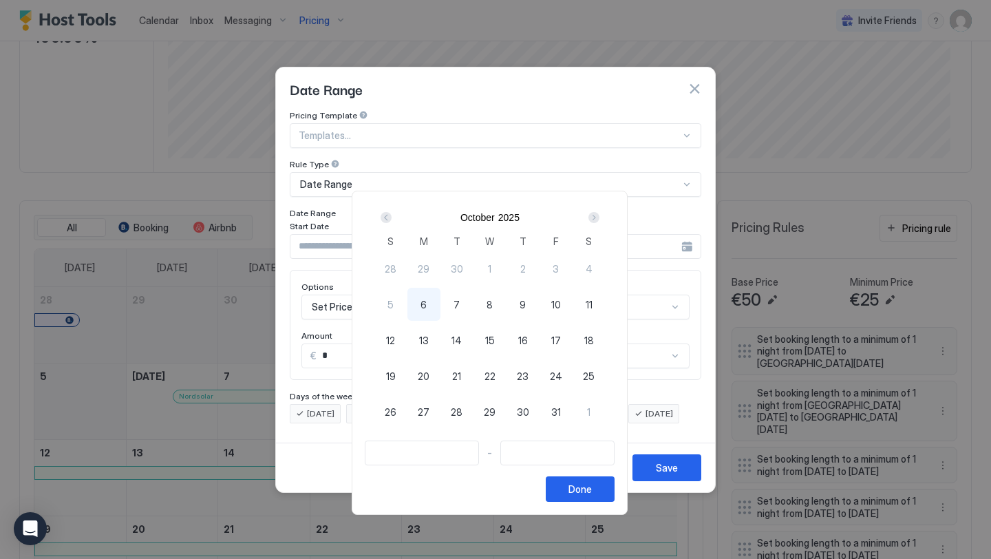
click at [598, 218] on div "Next" at bounding box center [594, 217] width 11 height 11
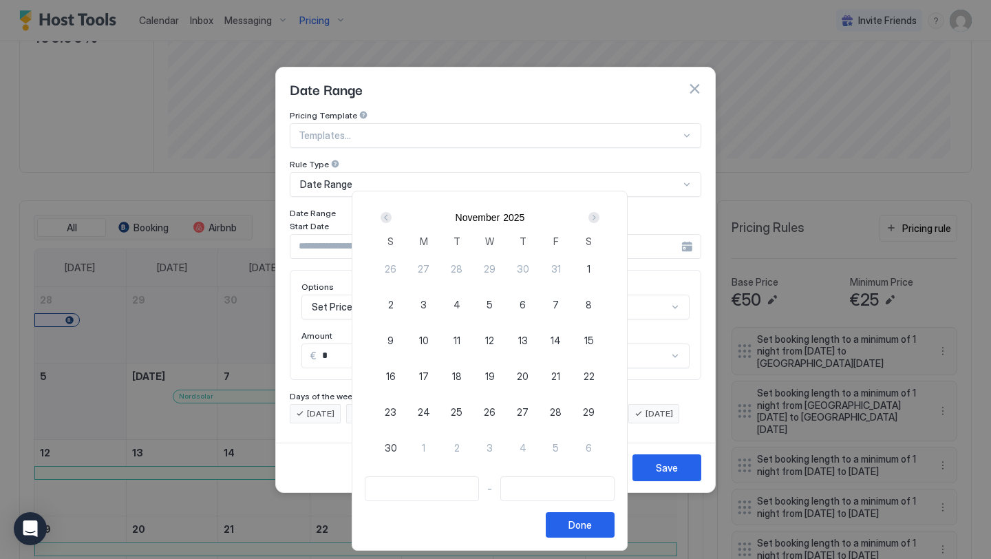
click at [692, 76] on div at bounding box center [495, 279] width 991 height 559
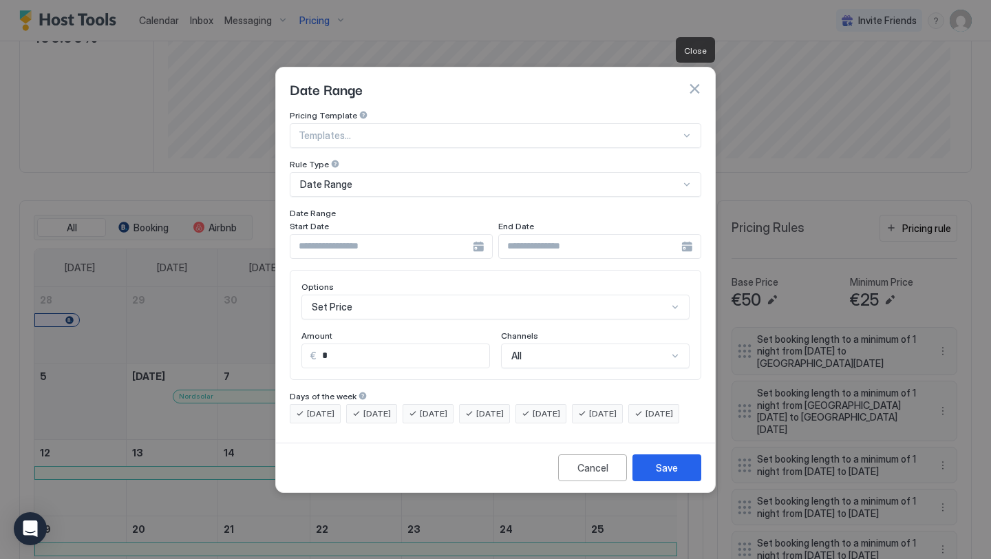
click at [697, 82] on button "button" at bounding box center [695, 89] width 14 height 14
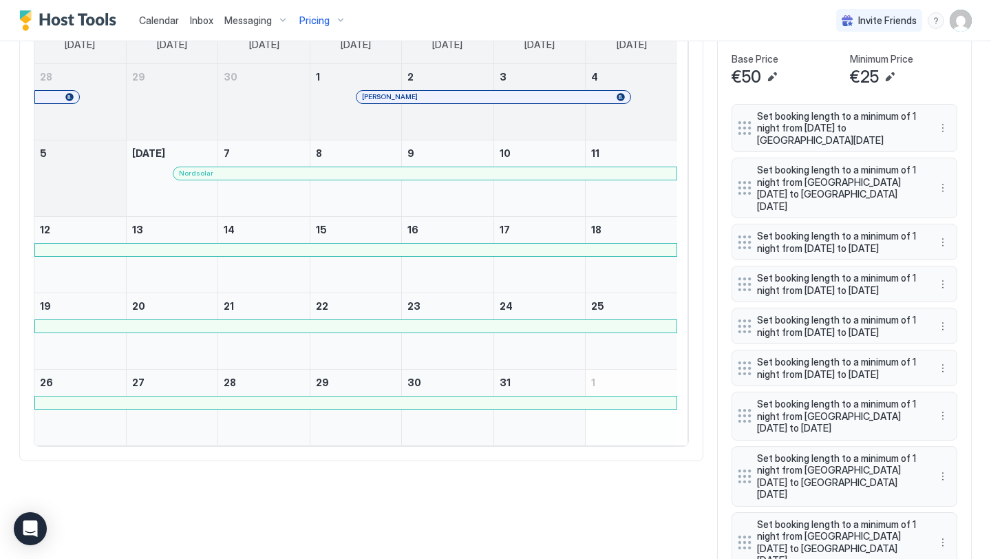
scroll to position [271, 0]
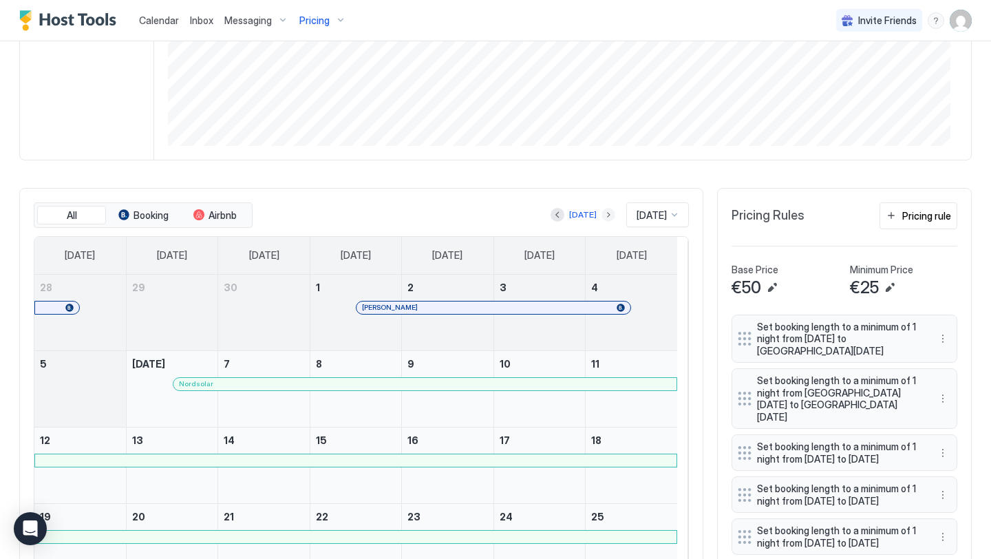
click at [602, 222] on button "Next month" at bounding box center [609, 215] width 14 height 14
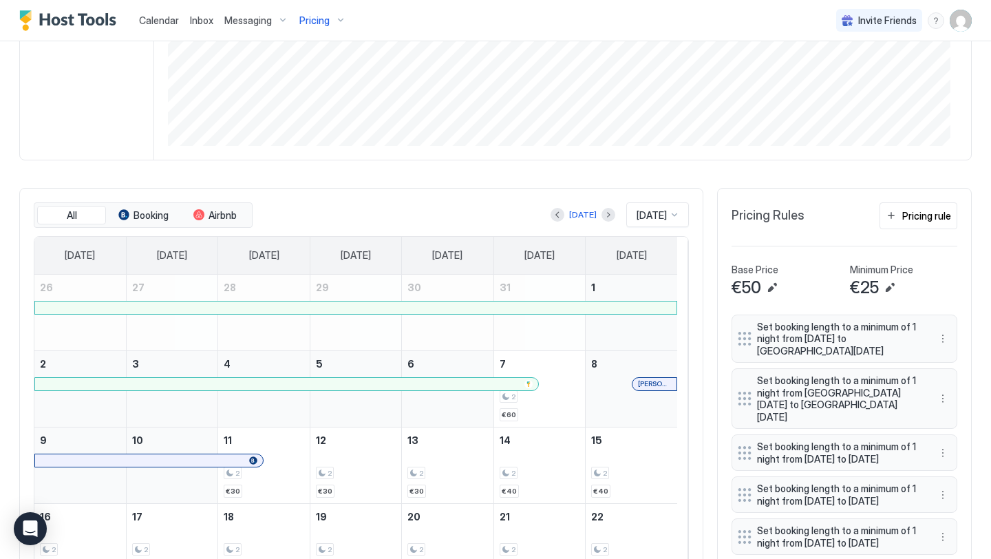
scroll to position [0, 0]
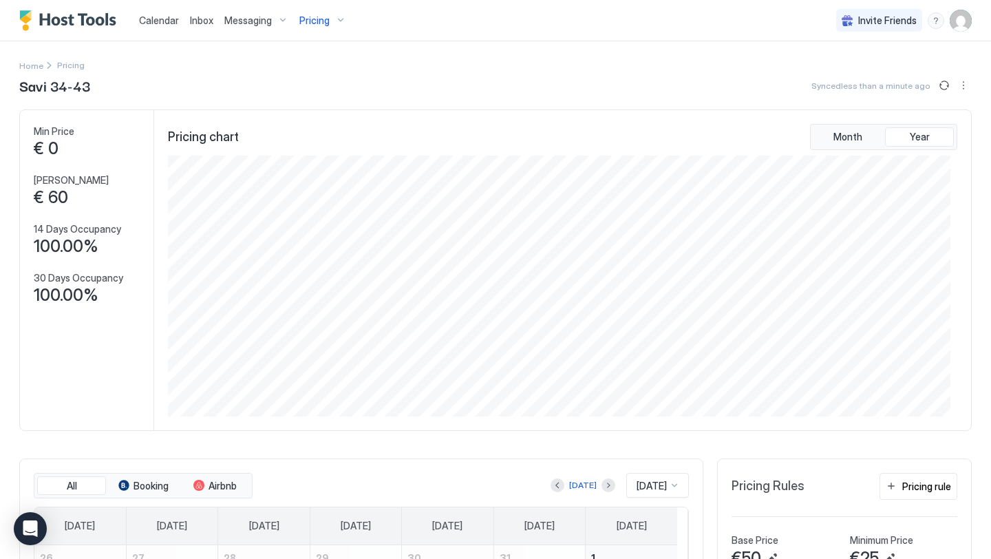
click at [328, 24] on div "Pricing" at bounding box center [323, 20] width 58 height 23
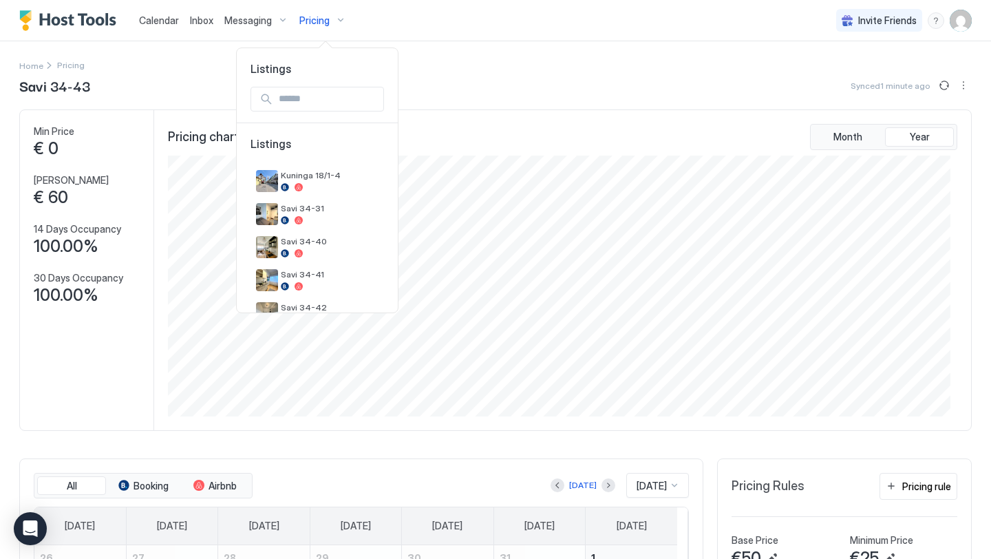
scroll to position [97, 0]
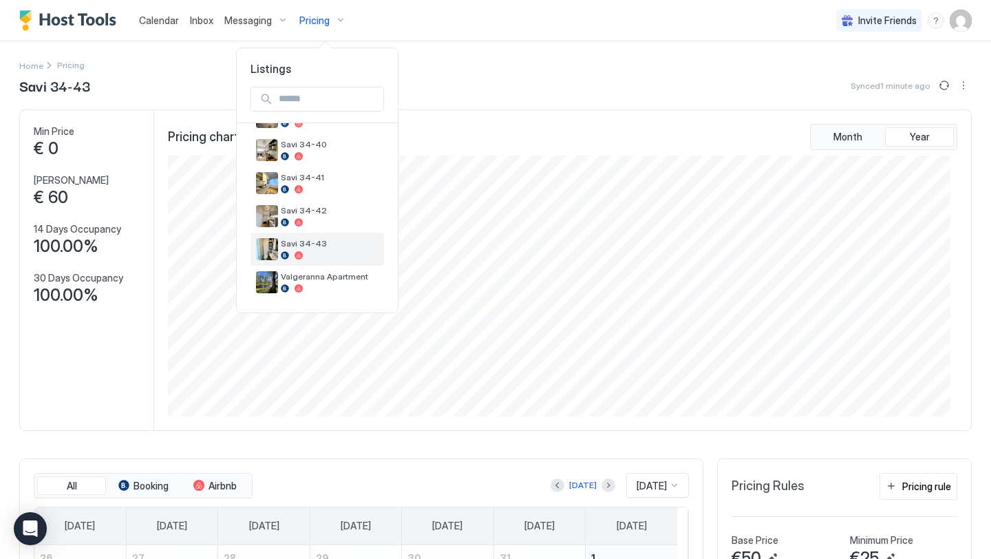
click at [312, 240] on span "Savi 34-43" at bounding box center [330, 243] width 98 height 10
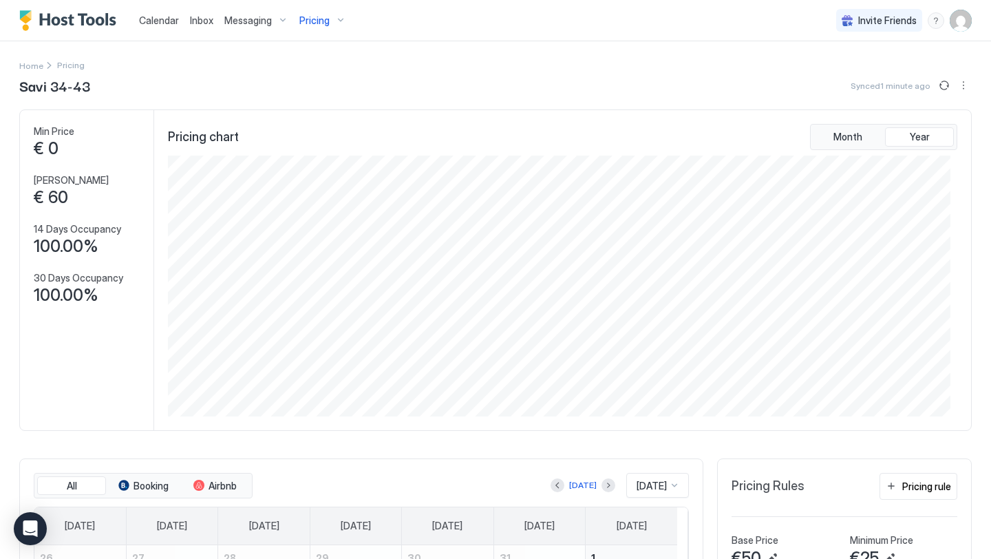
scroll to position [247, 0]
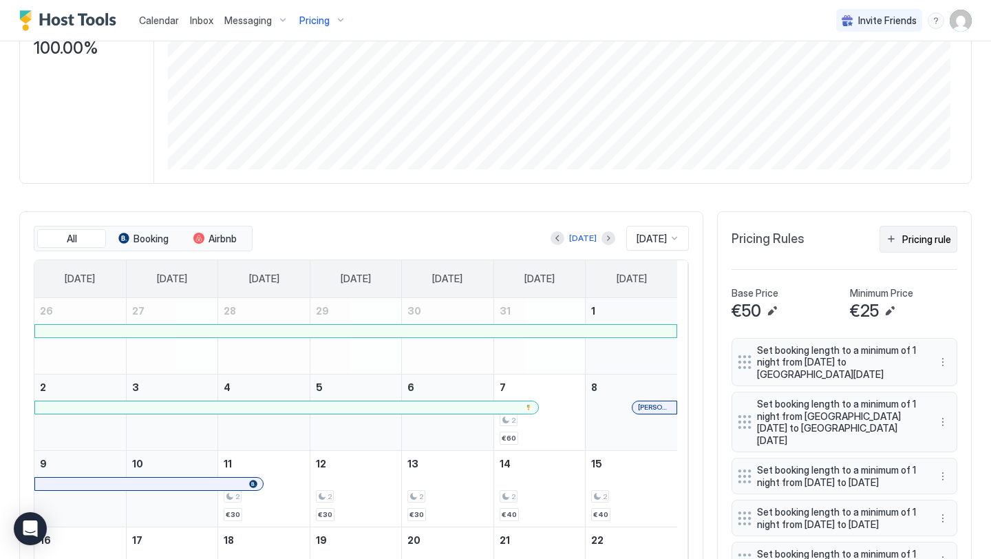
click at [900, 253] on button "Pricing rule" at bounding box center [919, 239] width 78 height 27
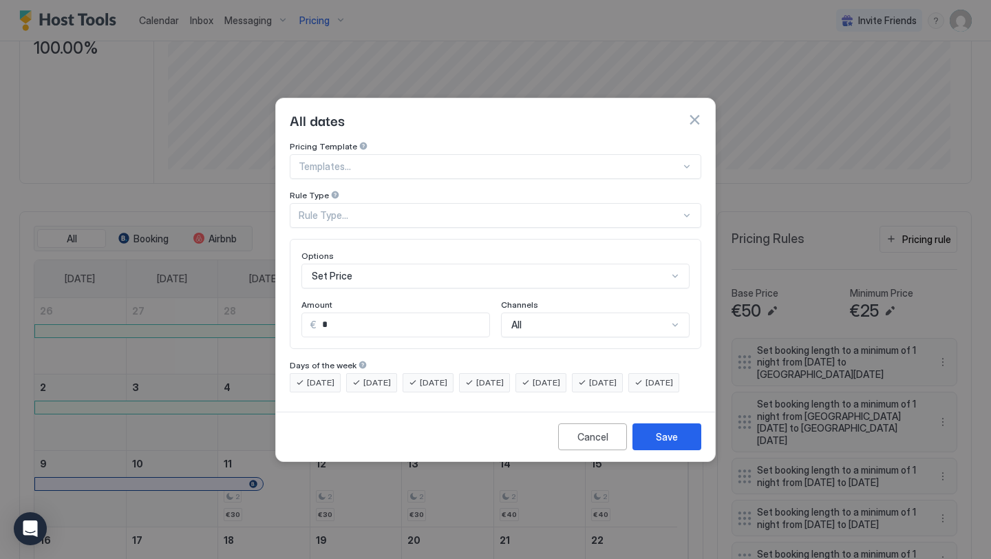
click at [445, 203] on div "Rule Type..." at bounding box center [496, 215] width 412 height 25
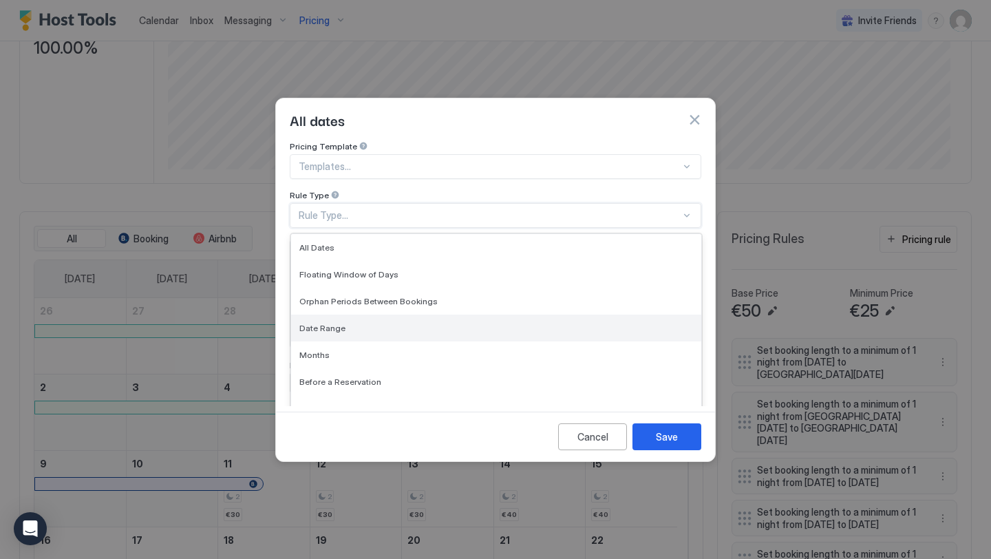
click at [339, 323] on span "Date Range" at bounding box center [322, 328] width 46 height 10
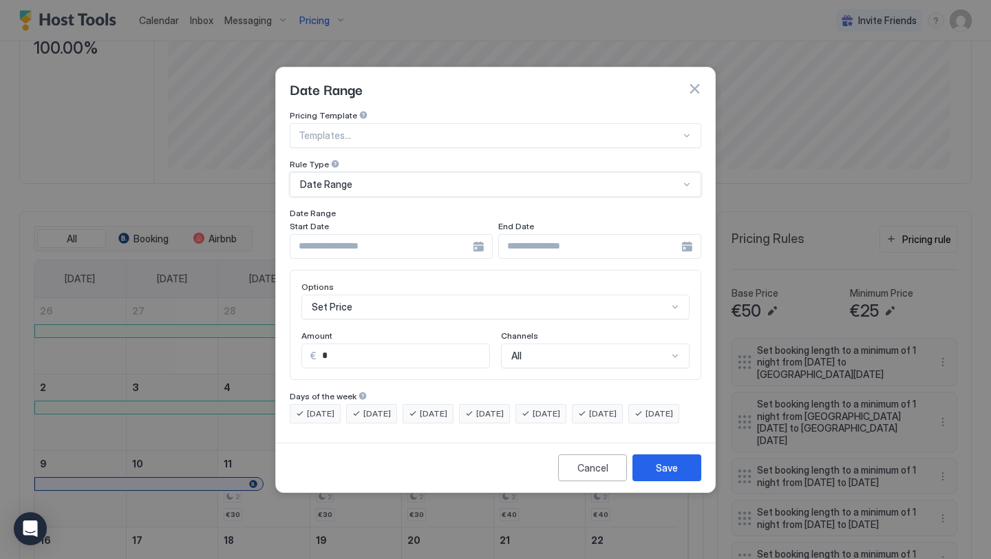
click at [459, 235] on input "Input Field" at bounding box center [381, 246] width 182 height 23
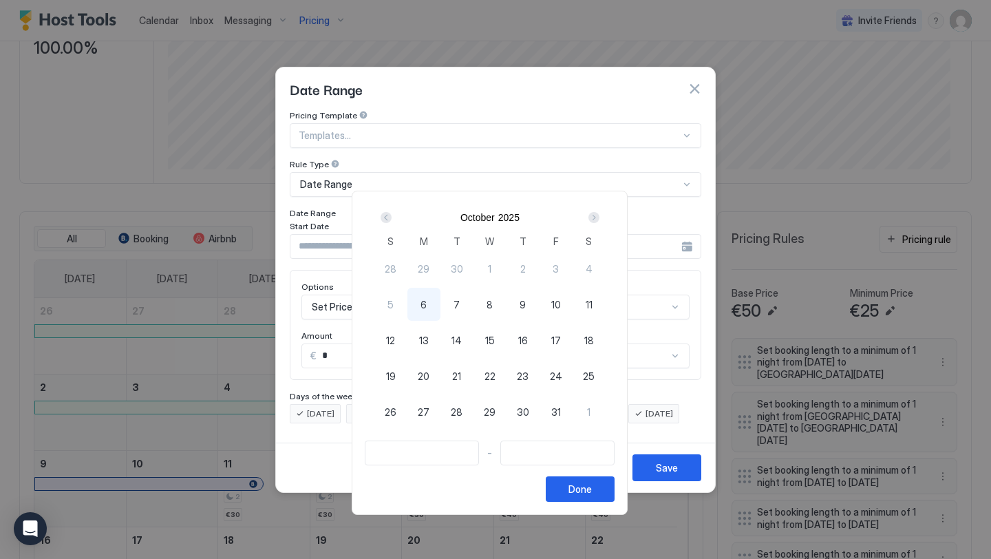
click at [600, 218] on div "Next" at bounding box center [594, 217] width 11 height 11
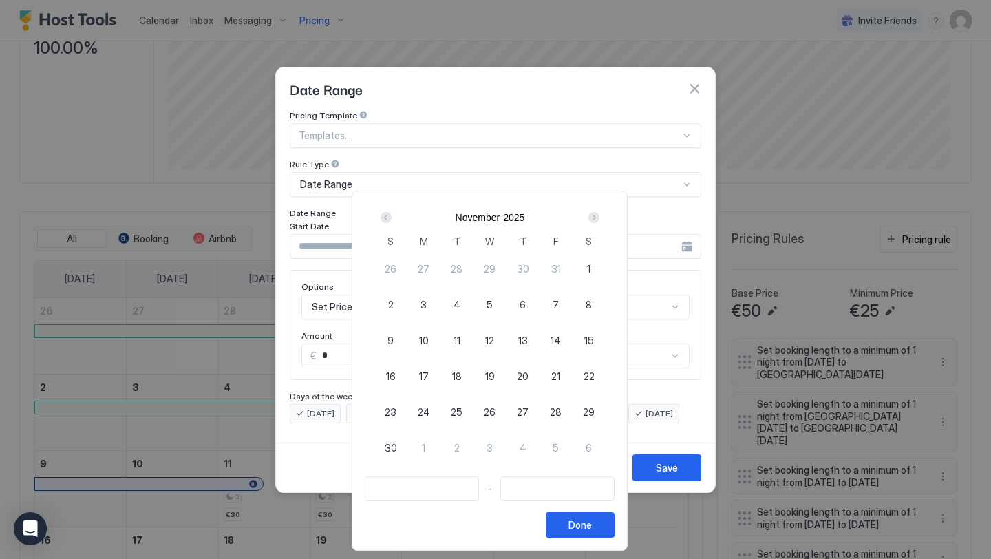
click at [559, 311] on span "7" at bounding box center [556, 304] width 6 height 14
type input "**********"
click at [592, 304] on span "8" at bounding box center [589, 304] width 6 height 14
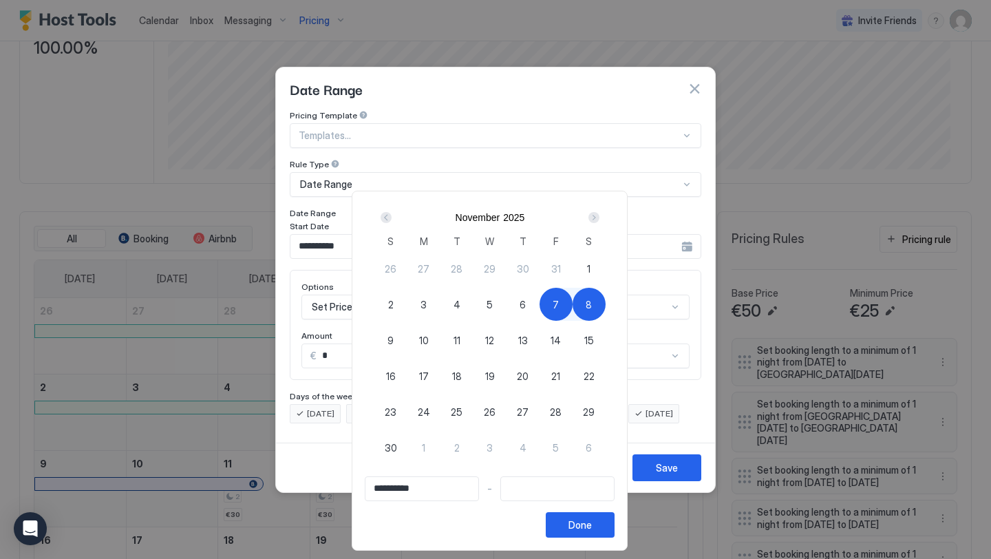
type input "**********"
click at [585, 530] on div "Done" at bounding box center [580, 525] width 23 height 14
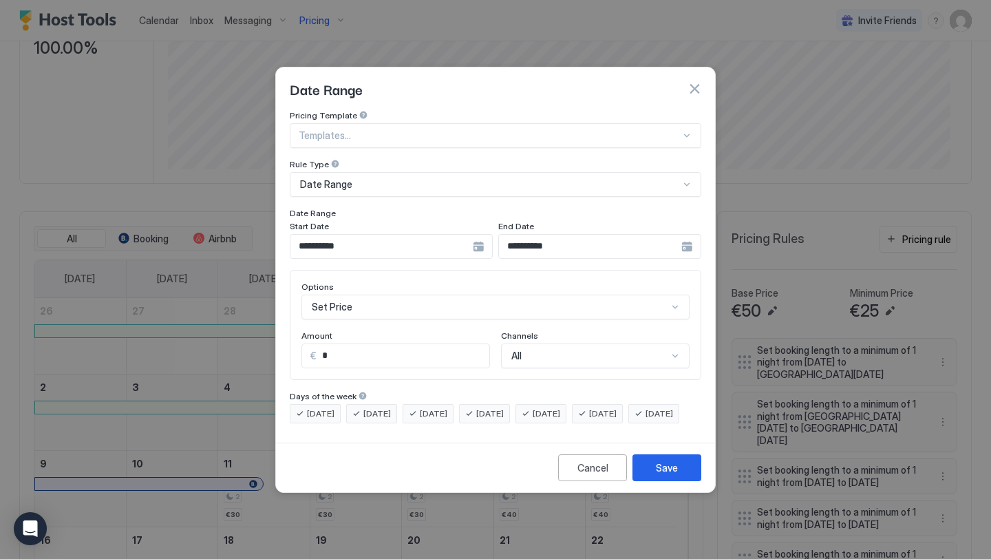
click at [673, 481] on button "Save" at bounding box center [667, 467] width 69 height 27
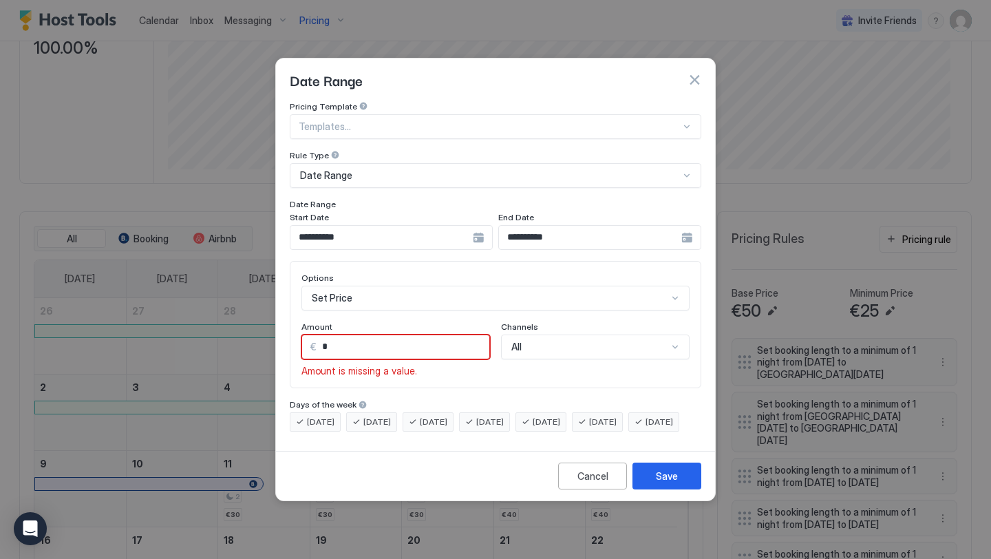
click at [423, 286] on div "Set Price" at bounding box center [496, 298] width 388 height 25
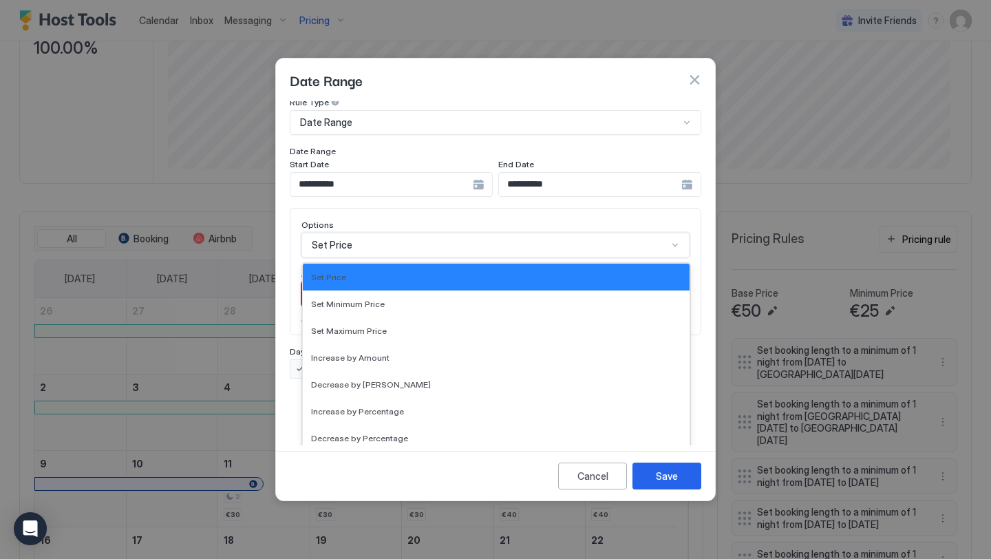
scroll to position [250, 0]
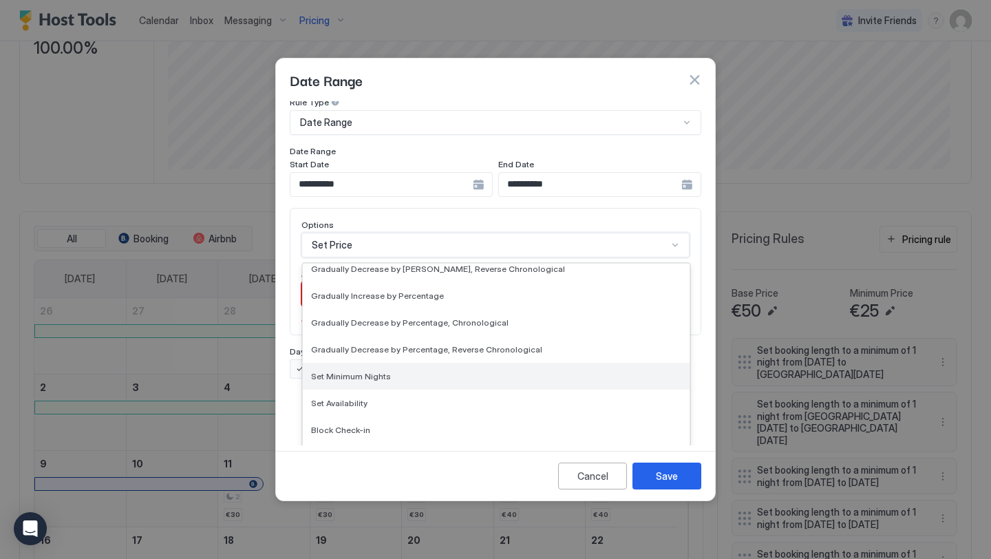
click at [326, 372] on div "Set Minimum Nights" at bounding box center [496, 376] width 387 height 27
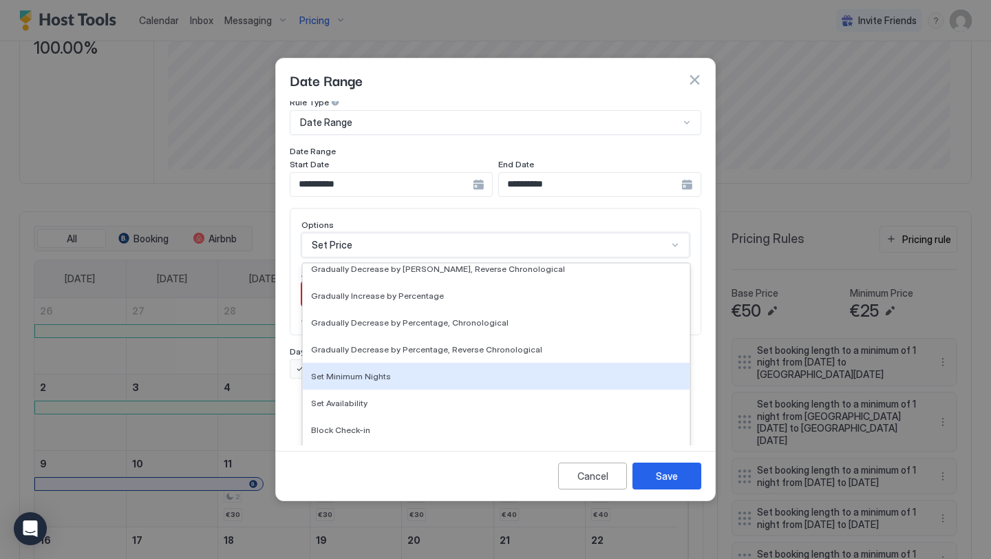
scroll to position [0, 0]
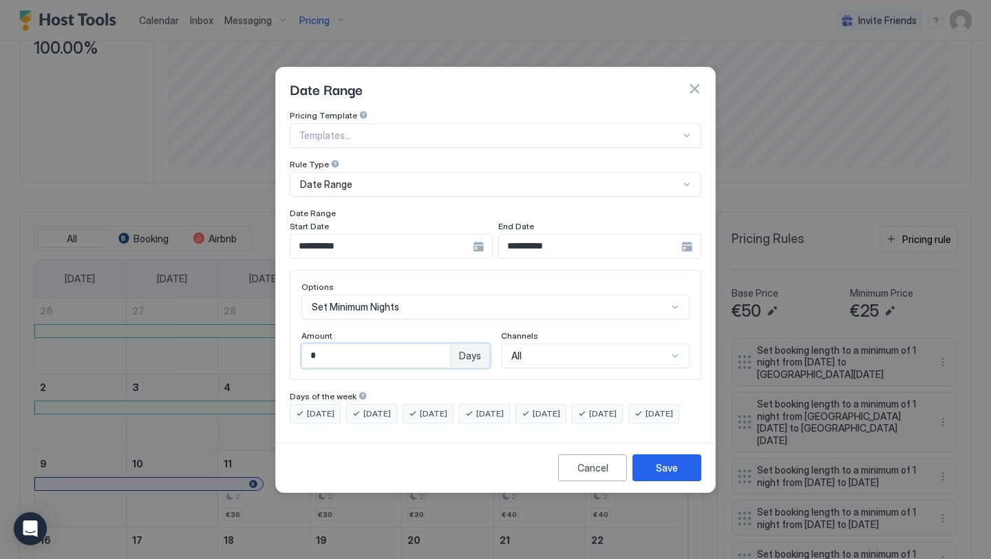
click at [378, 344] on input "*" at bounding box center [376, 355] width 148 height 23
type input "*"
click at [675, 474] on div "Save" at bounding box center [667, 468] width 22 height 14
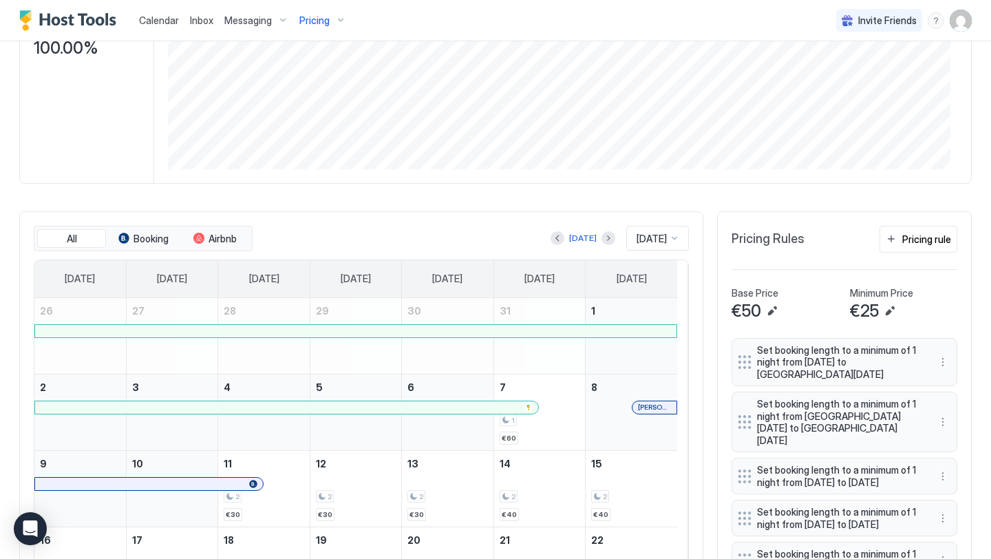
click at [164, 14] on span "Calendar" at bounding box center [159, 20] width 40 height 12
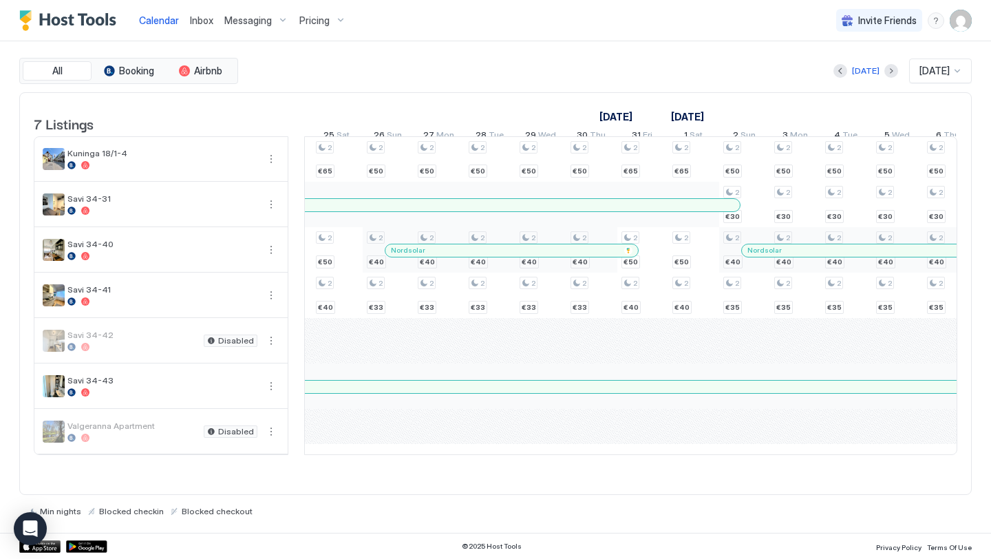
scroll to position [0, 1012]
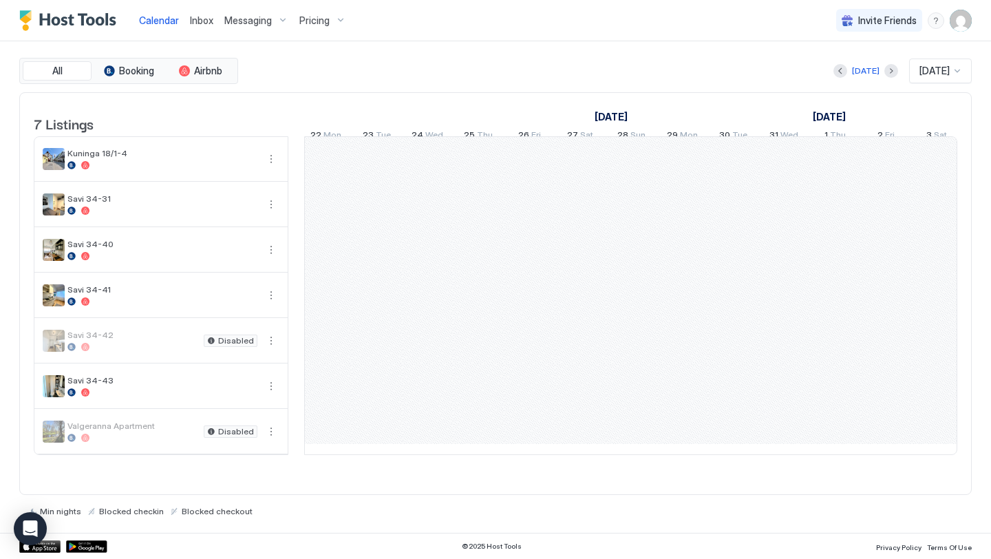
click at [92, 17] on img "Host Tools Logo" at bounding box center [70, 20] width 103 height 21
click at [70, 19] on img "Host Tools Logo" at bounding box center [70, 20] width 103 height 21
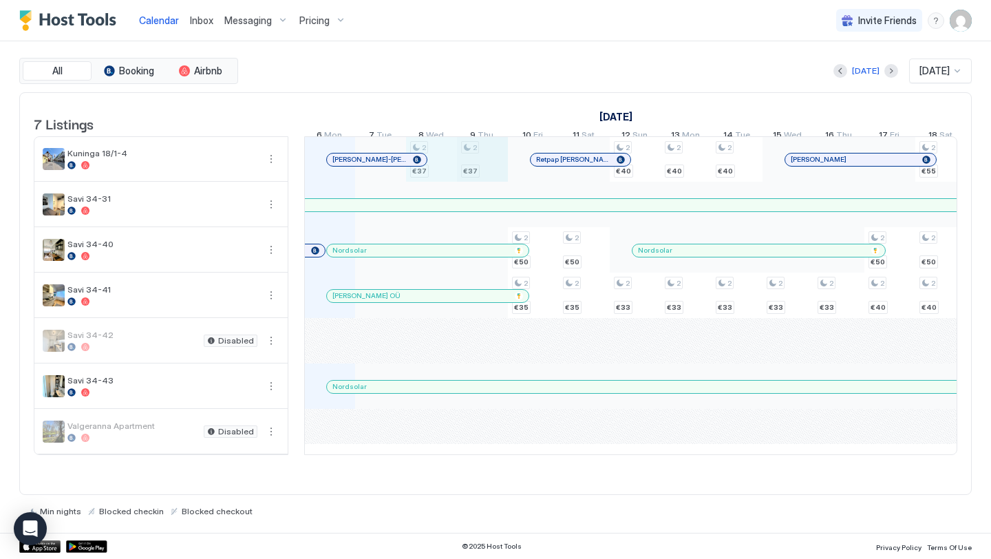
drag, startPoint x: 443, startPoint y: 172, endPoint x: 465, endPoint y: 171, distance: 22.0
click at [505, 171] on div "2 €37 2 €37 2 €50 2 €35 2 €50 2 €35 2 €40 2 €33 2 €40 2 €33 2 €40 2 €33 2 €33 2…" at bounding box center [890, 295] width 2700 height 317
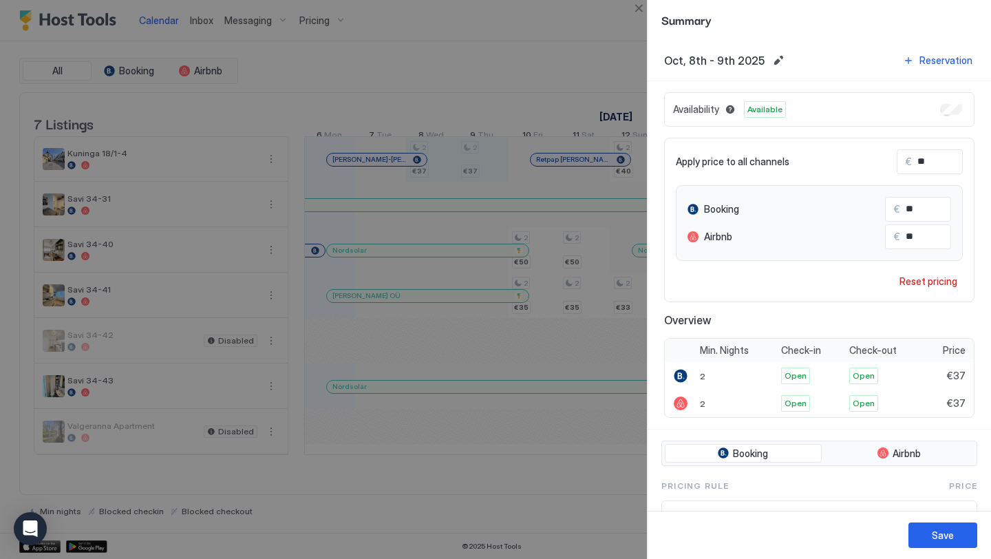
click at [949, 161] on input "**" at bounding box center [967, 161] width 110 height 23
type input "*"
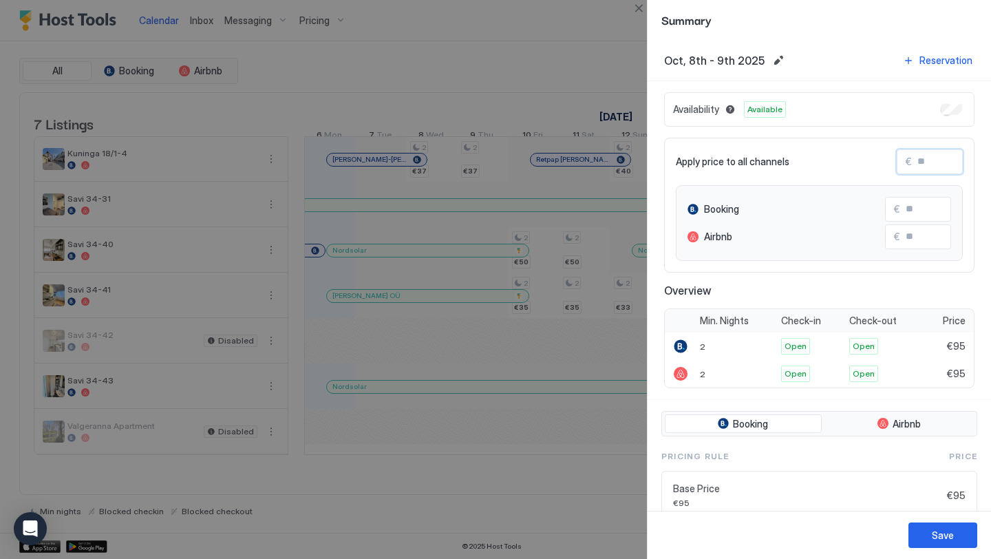
type input "*"
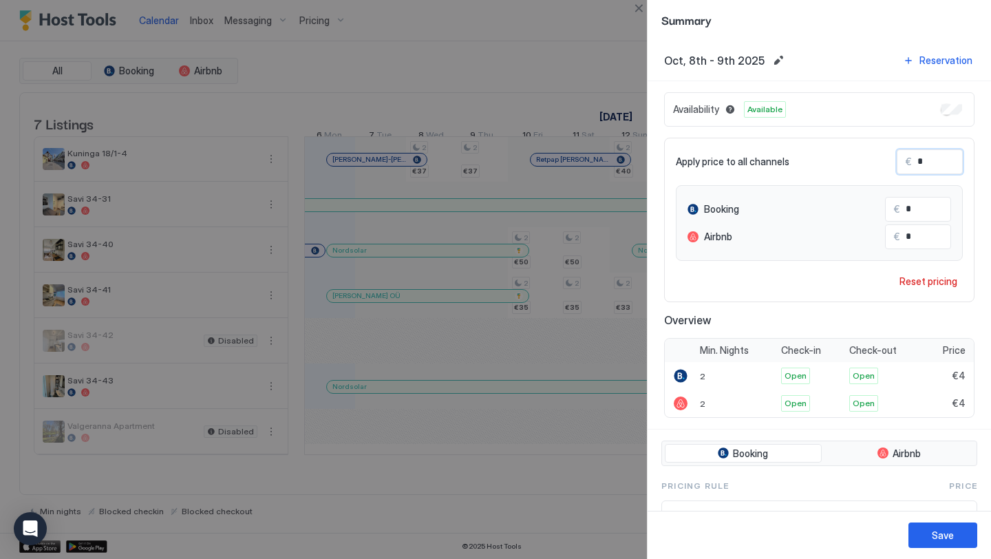
type input "**"
click at [953, 535] on div "Save" at bounding box center [943, 535] width 22 height 14
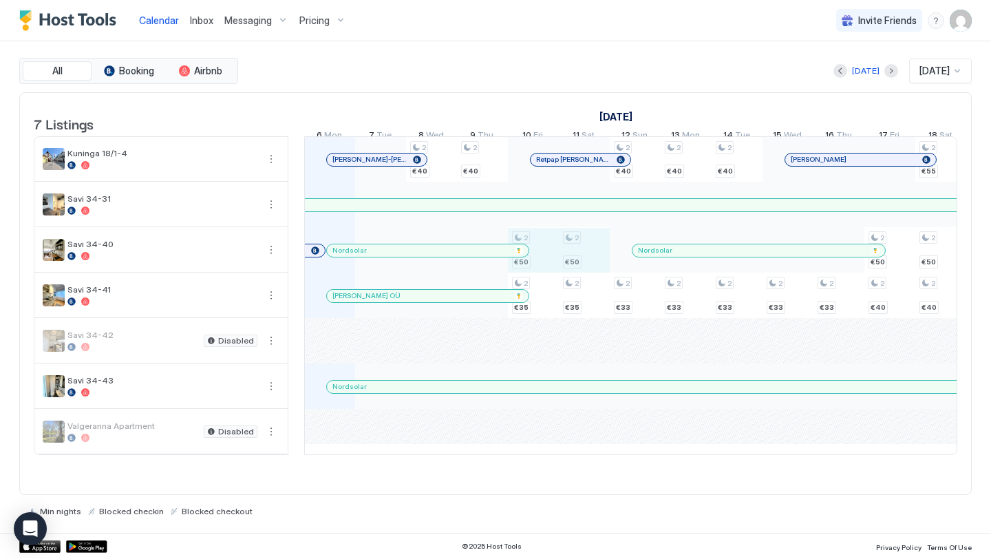
drag, startPoint x: 548, startPoint y: 252, endPoint x: 571, endPoint y: 252, distance: 22.7
click at [571, 252] on div "2 €40 2 €40 2 €50 2 €35 2 €50 2 €35 2 €40 2 €33 2 €40 2 €33 2 €40 2 €33 2 €33 2…" at bounding box center [890, 295] width 2700 height 317
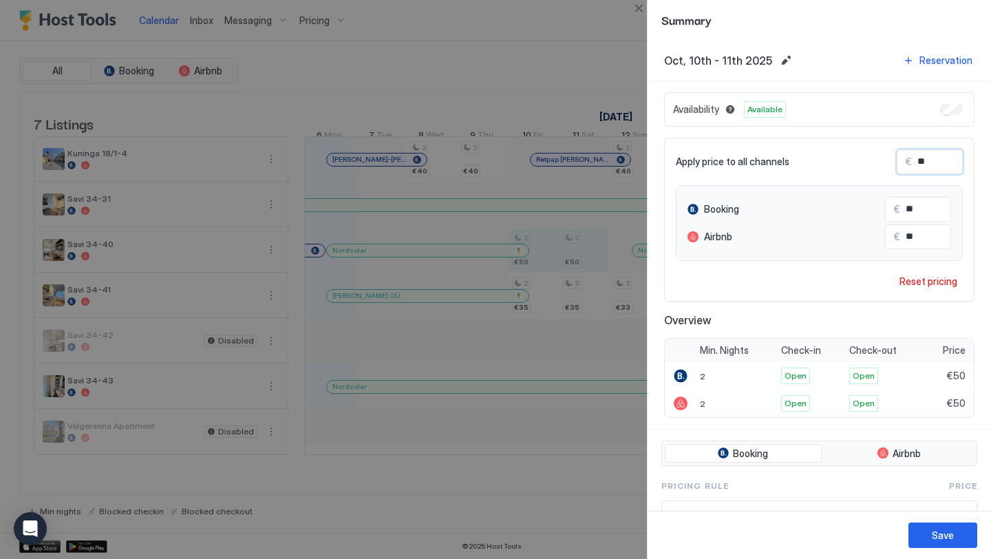
click at [927, 156] on input "**" at bounding box center [967, 161] width 110 height 23
type input "*"
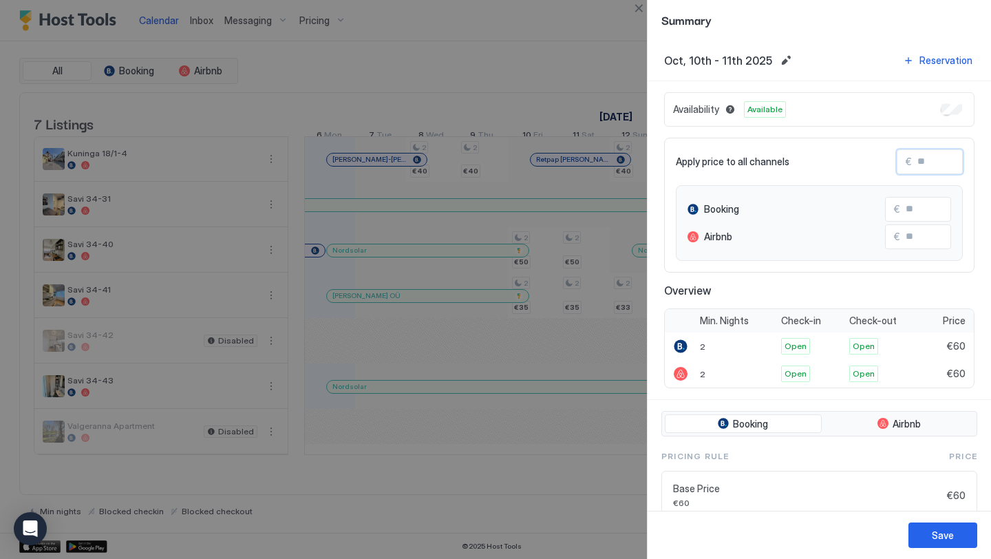
type input "*"
type input "**"
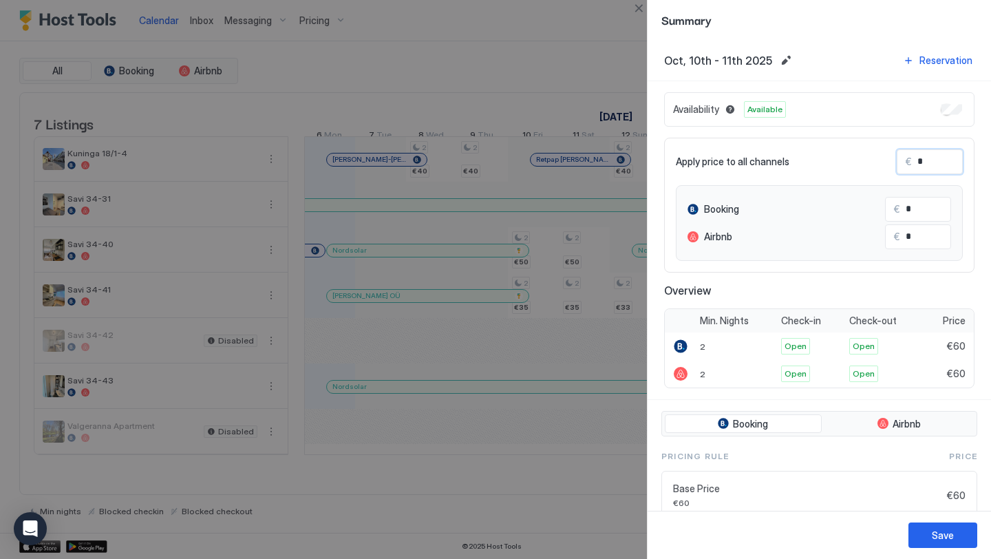
type input "**"
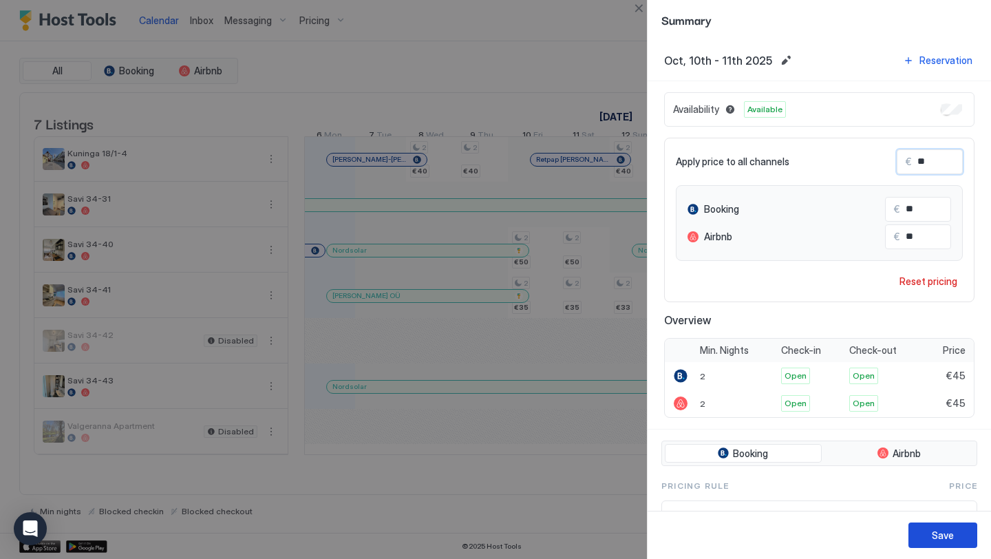
type input "**"
click at [951, 536] on div "Save" at bounding box center [943, 535] width 22 height 14
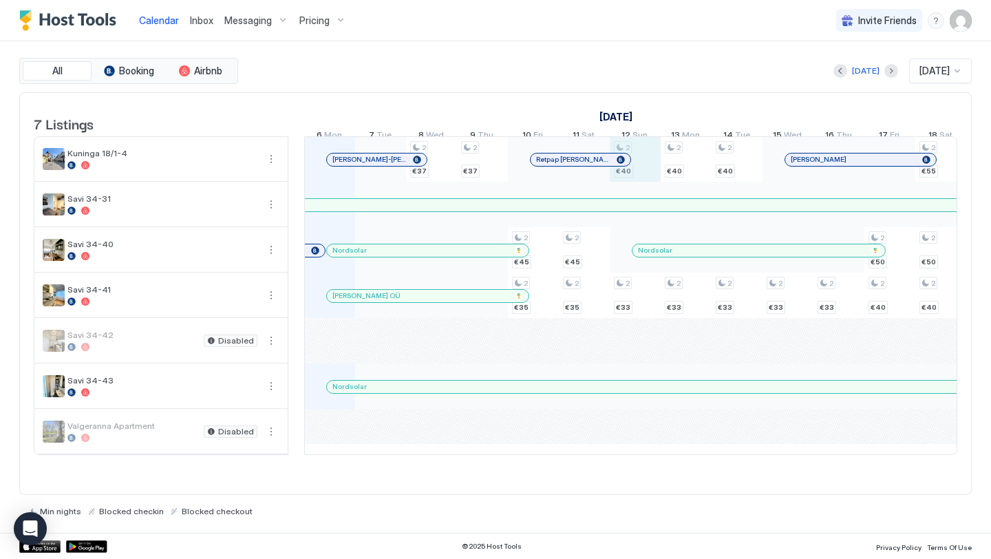
click at [649, 185] on div "2 €37 2 €37 2 €45 2 €35 2 €45 2 €35 2 €40 2 €33 2 €40 2 €33 2 €40 2 €33 2 €33 2…" at bounding box center [890, 295] width 2700 height 317
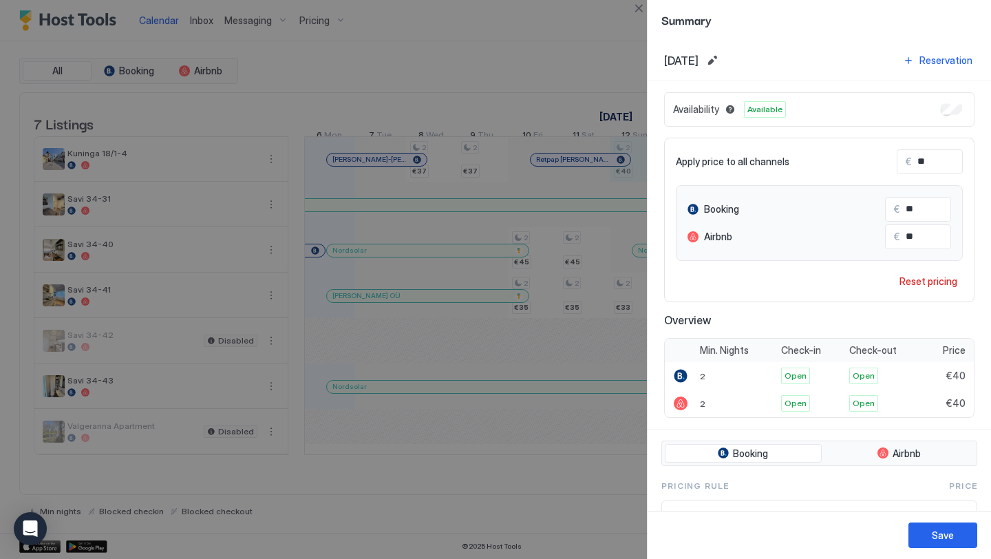
click at [929, 163] on input "**" at bounding box center [967, 161] width 110 height 23
type input "*"
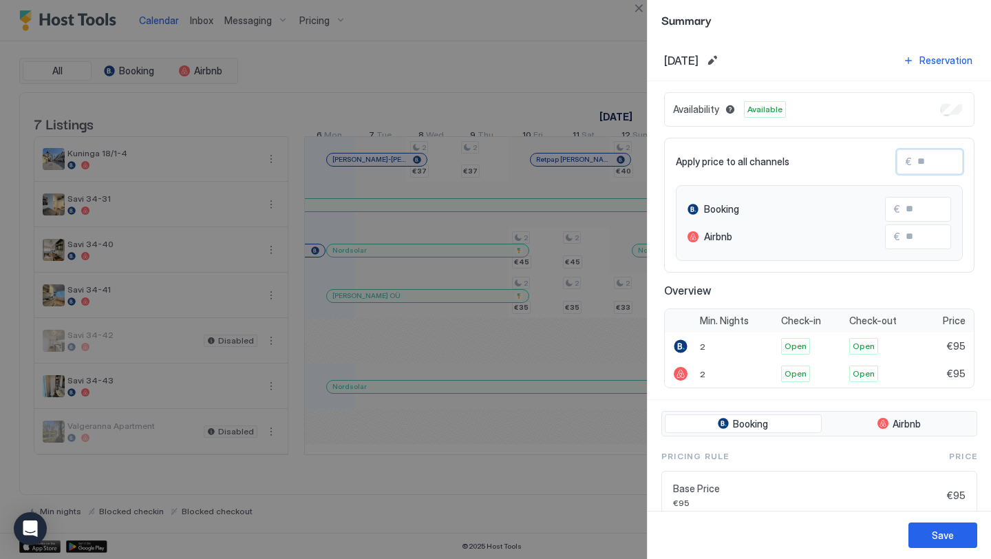
type input "*"
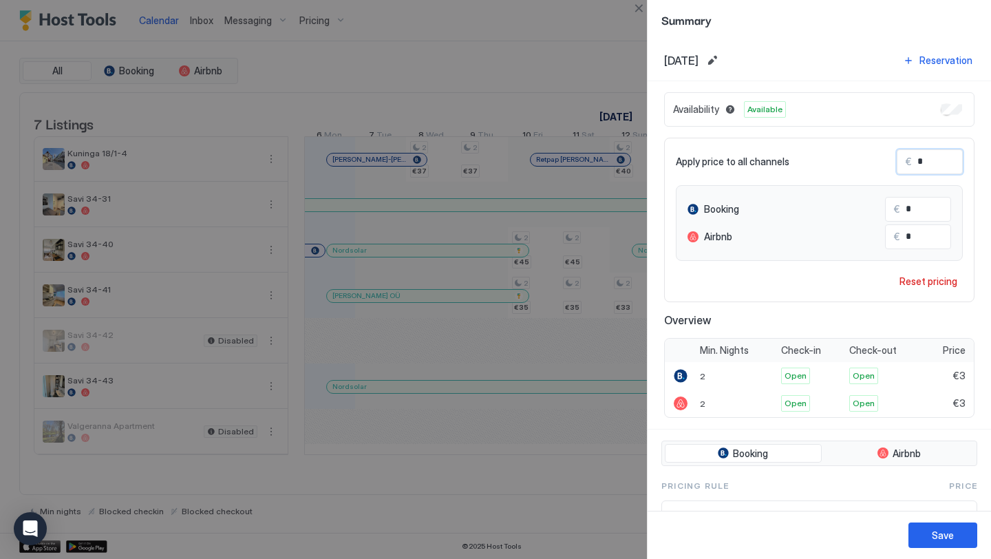
type input "**"
click at [944, 551] on div "Save" at bounding box center [819, 535] width 343 height 48
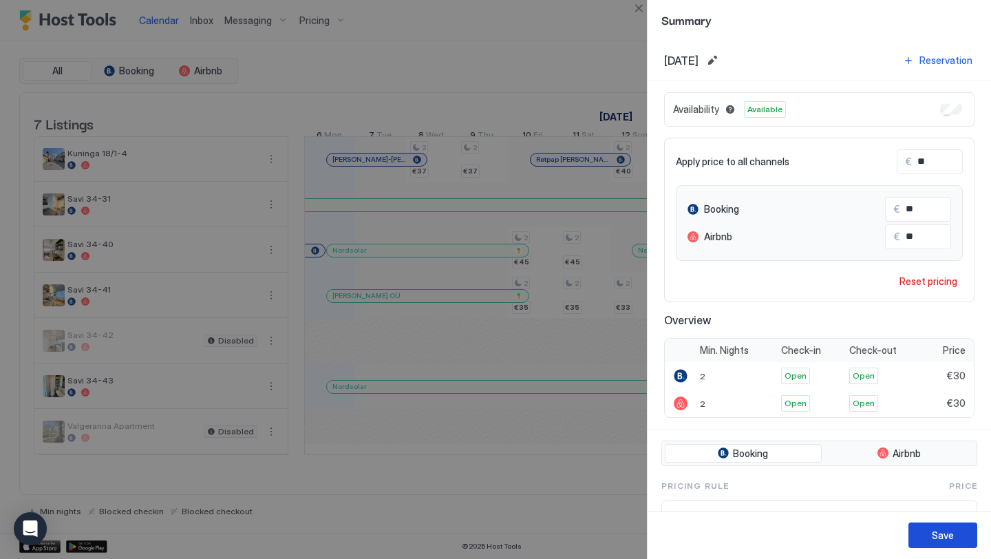
click at [947, 533] on div "Save" at bounding box center [943, 535] width 22 height 14
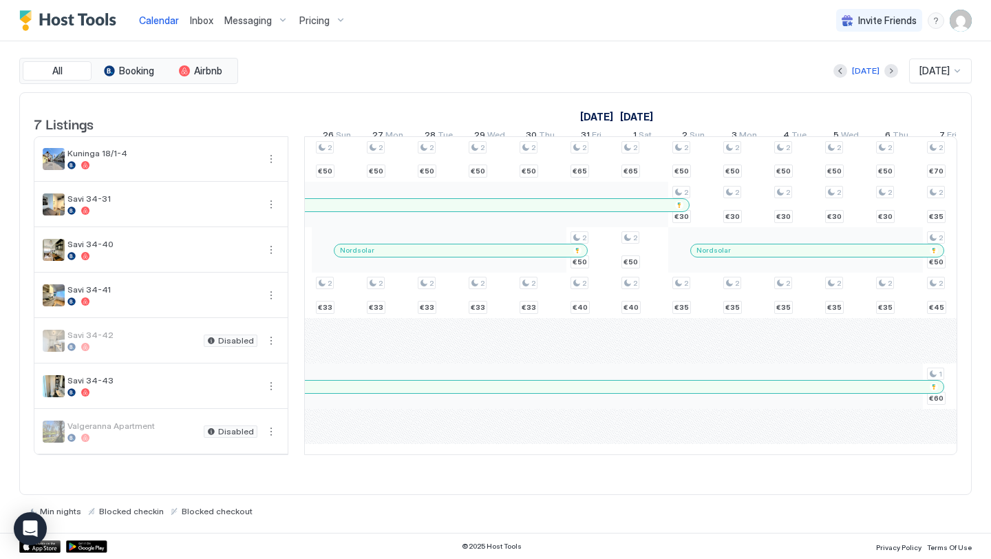
scroll to position [0, 0]
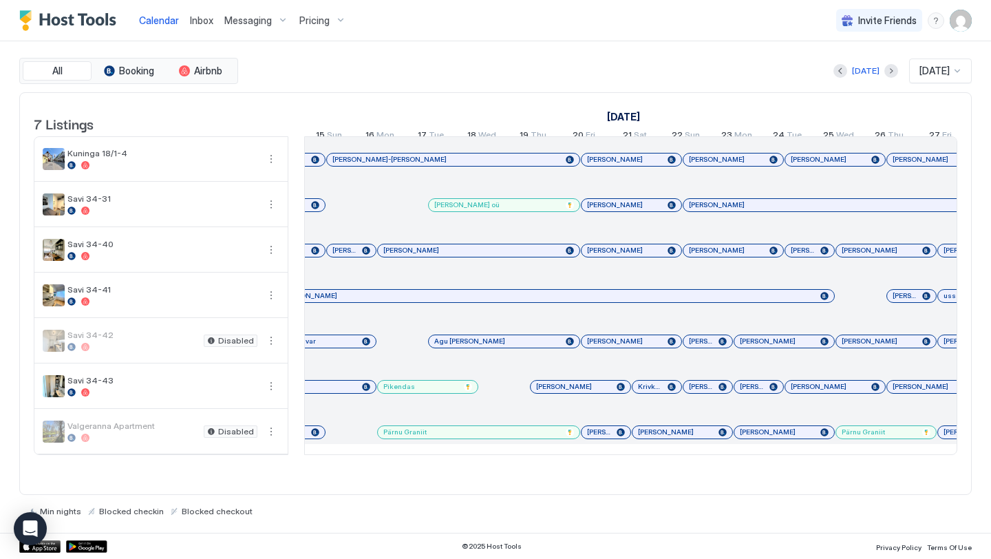
click at [145, 32] on div "Calendar" at bounding box center [159, 20] width 51 height 25
click at [148, 14] on span "Calendar" at bounding box center [159, 20] width 40 height 12
click at [86, 19] on img "Host Tools Logo" at bounding box center [70, 20] width 103 height 21
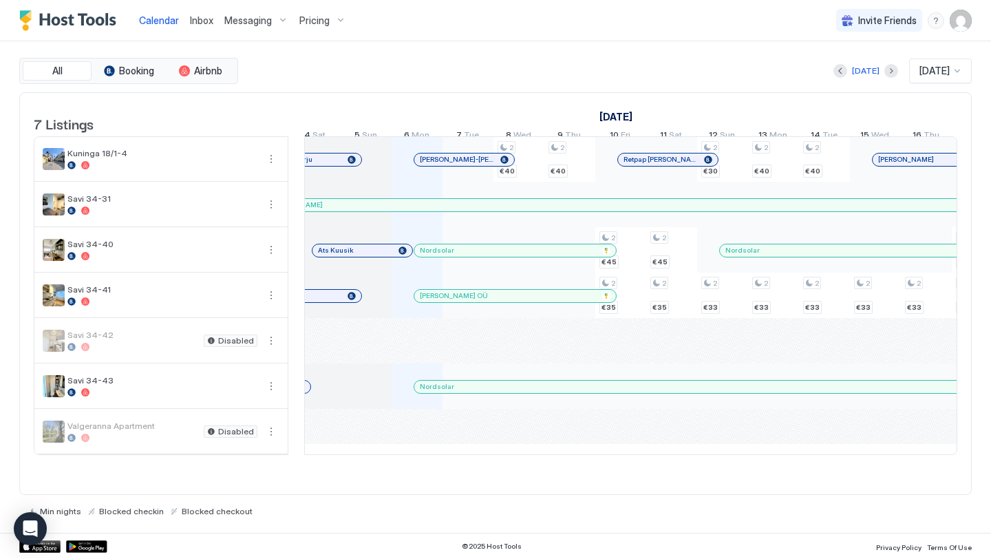
scroll to position [0, 676]
click at [321, 300] on div "[PERSON_NAME]" at bounding box center [255, 295] width 177 height 9
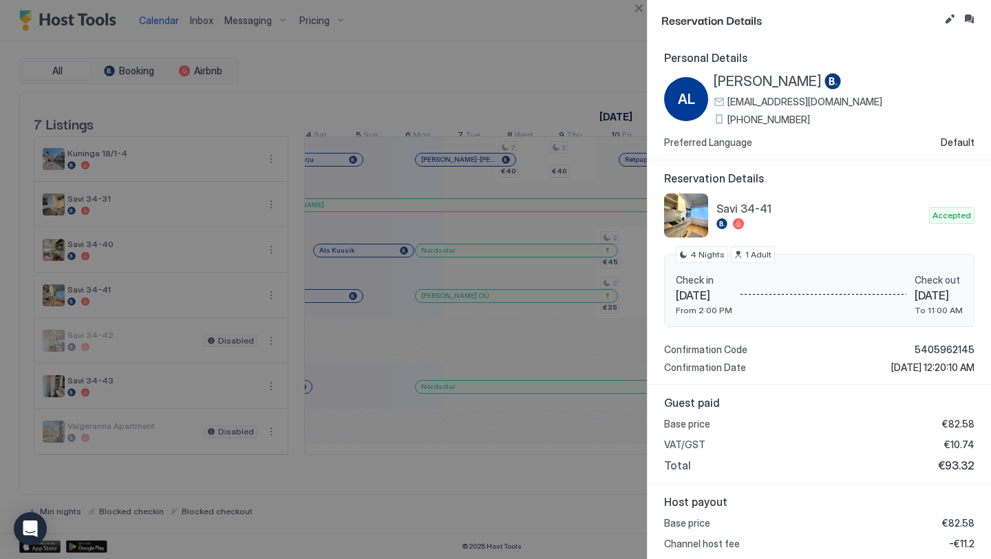
click at [385, 67] on div at bounding box center [495, 279] width 991 height 559
click at [637, 5] on button "Close" at bounding box center [639, 8] width 17 height 17
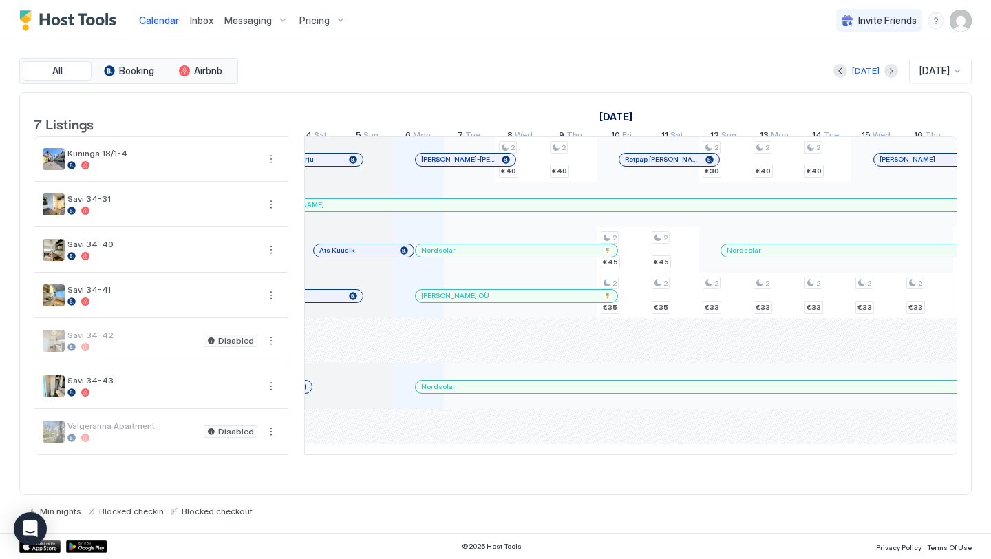
click at [442, 76] on div "Today Oct 2025" at bounding box center [606, 71] width 731 height 25
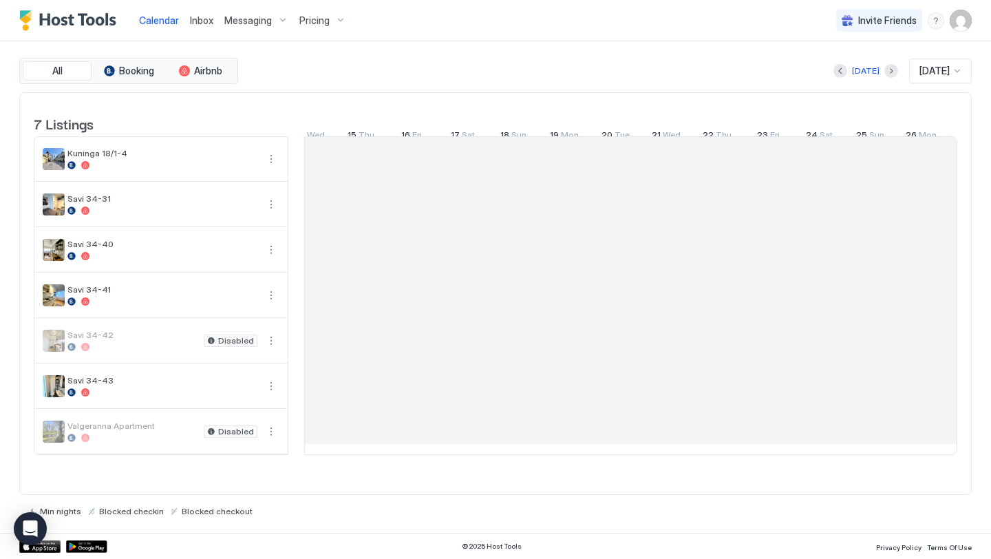
scroll to position [0, 651]
click at [70, 15] on img "Host Tools Logo" at bounding box center [70, 20] width 103 height 21
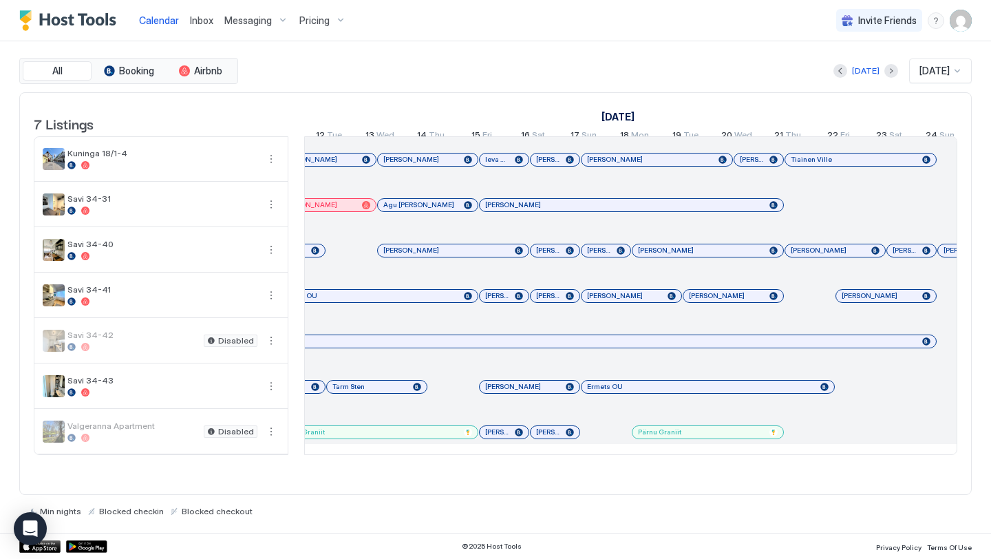
click at [152, 19] on span "Calendar" at bounding box center [159, 20] width 40 height 12
click at [100, 14] on img "Host Tools Logo" at bounding box center [70, 20] width 103 height 21
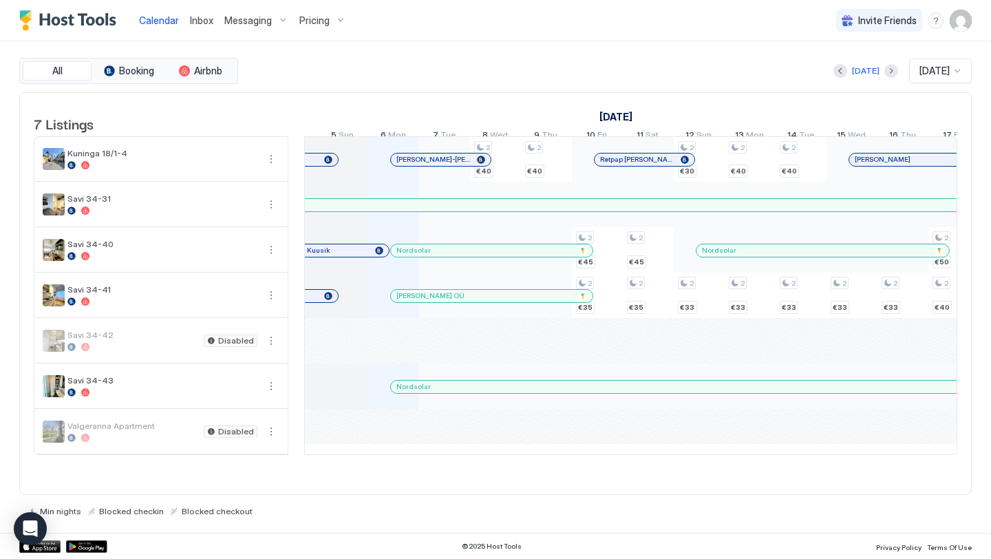
scroll to position [0, 699]
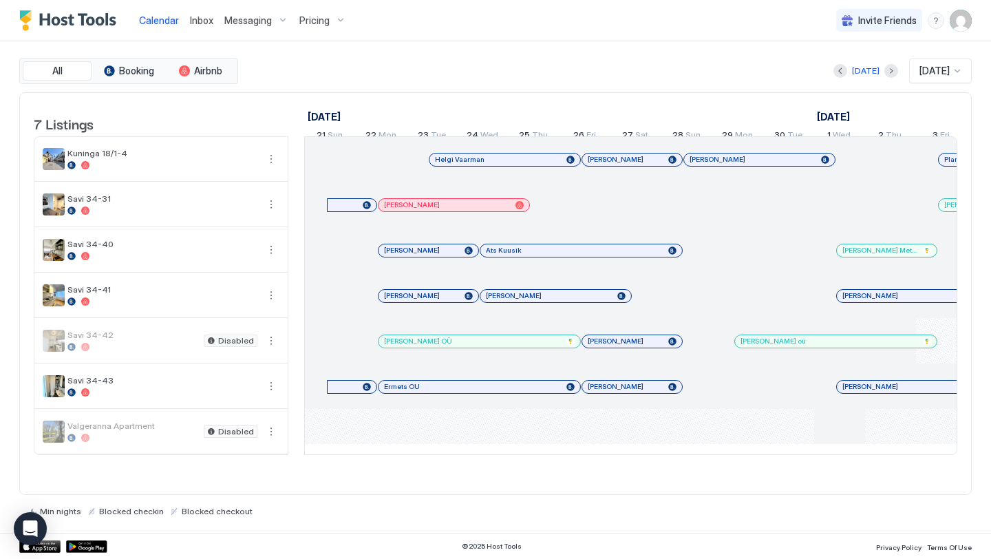
scroll to position [0, 765]
